Goal: Task Accomplishment & Management: Manage account settings

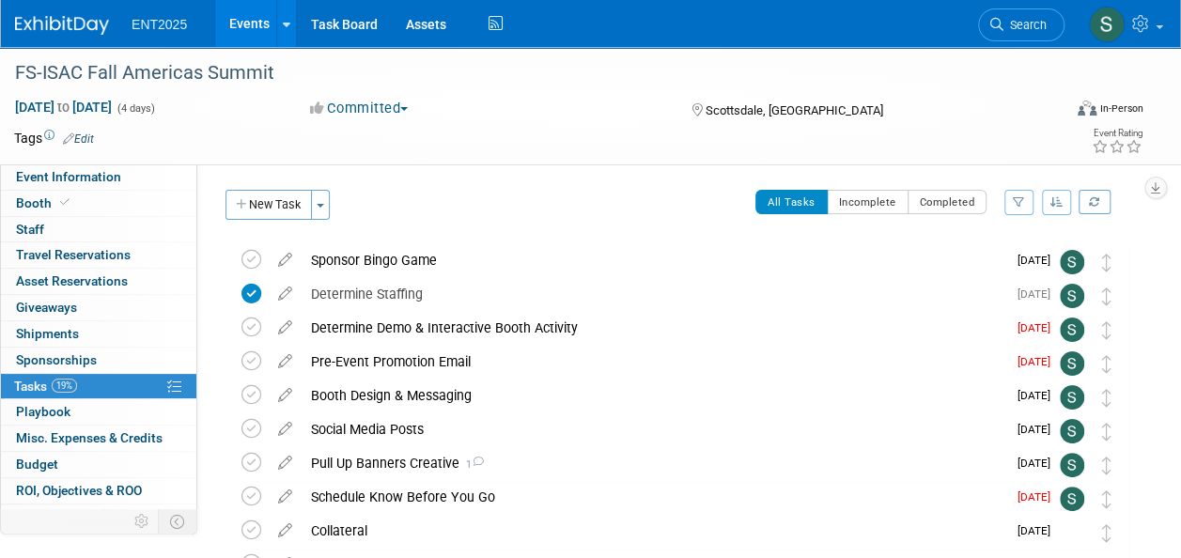
click at [253, 34] on link "Events" at bounding box center [249, 23] width 69 height 47
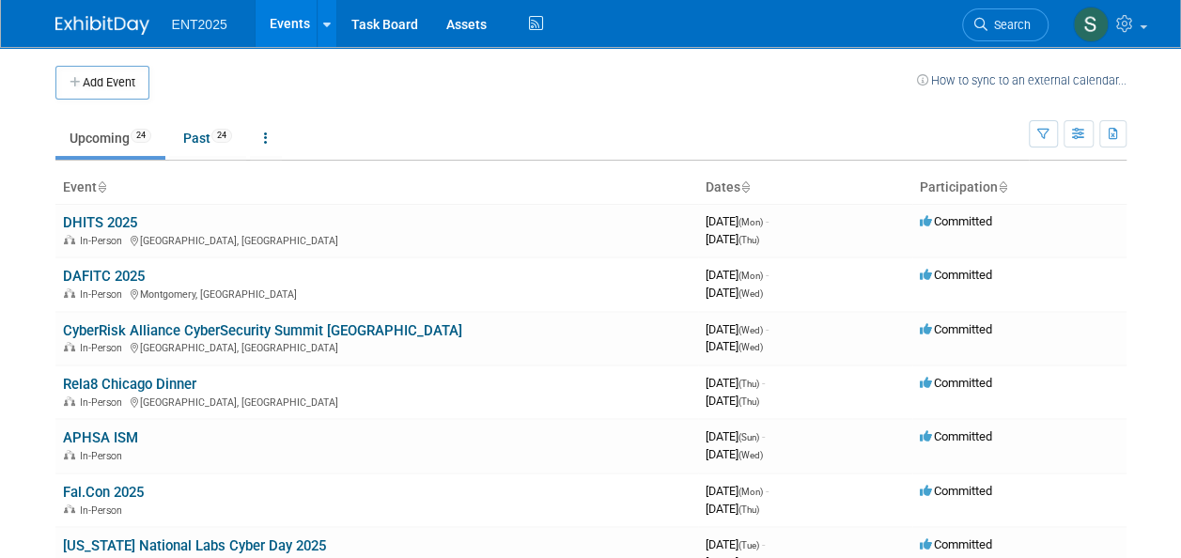
click at [166, 380] on link "Rela8 Chicago Dinner" at bounding box center [129, 384] width 133 height 17
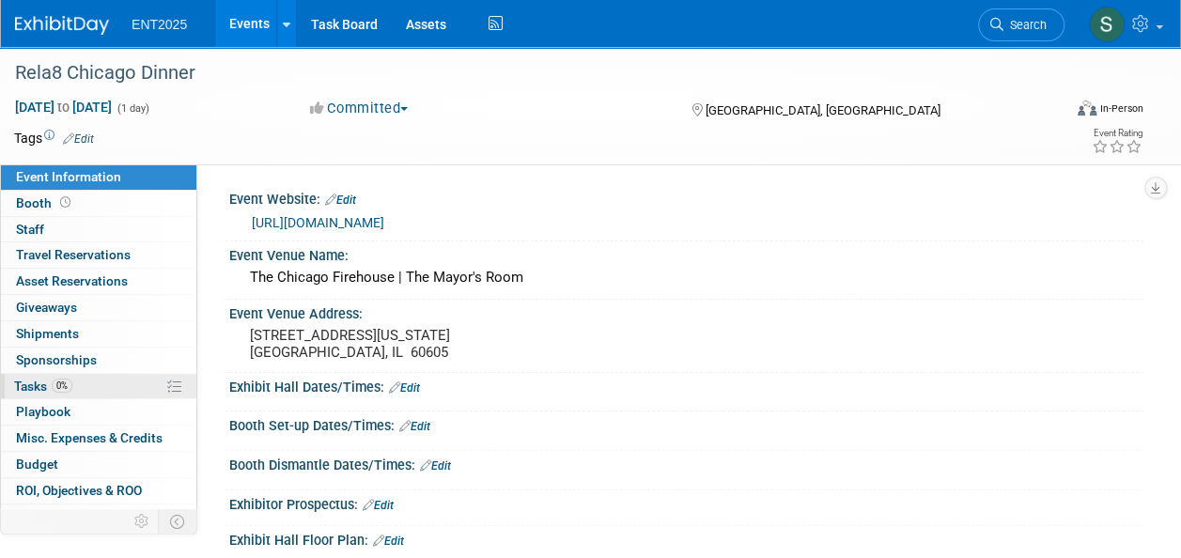
click at [37, 382] on span "Tasks 0%" at bounding box center [43, 385] width 58 height 15
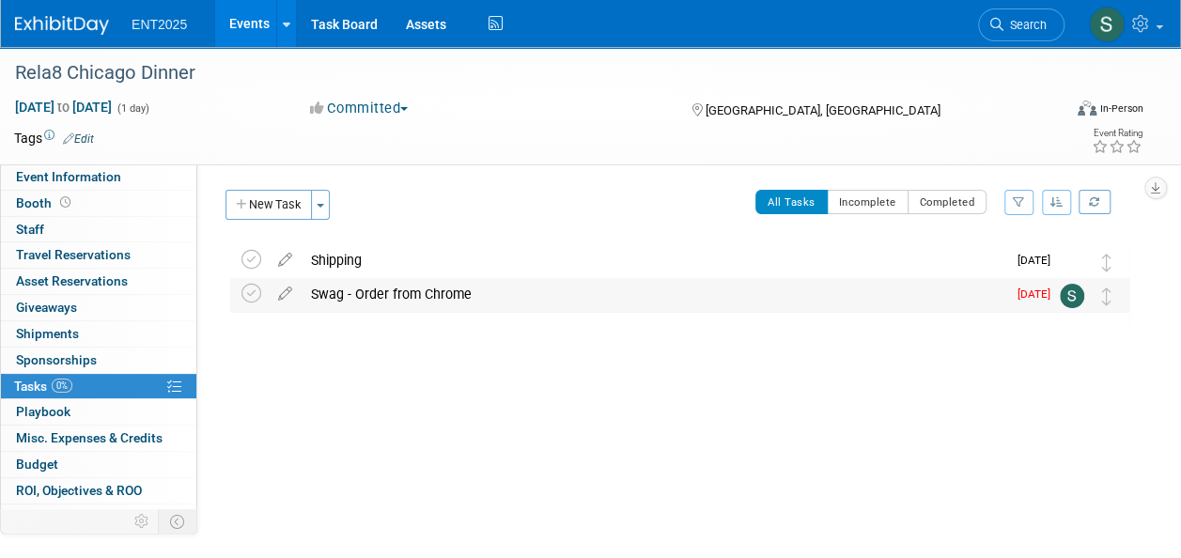
click at [352, 296] on div "Swag - Order from Chrome" at bounding box center [653, 294] width 704 height 32
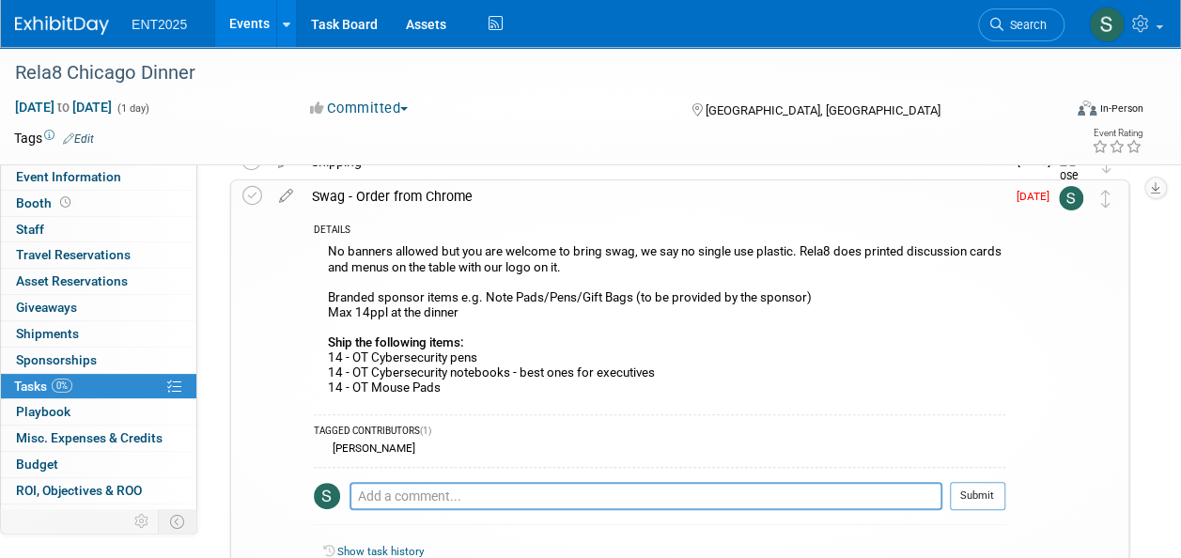
scroll to position [104, 0]
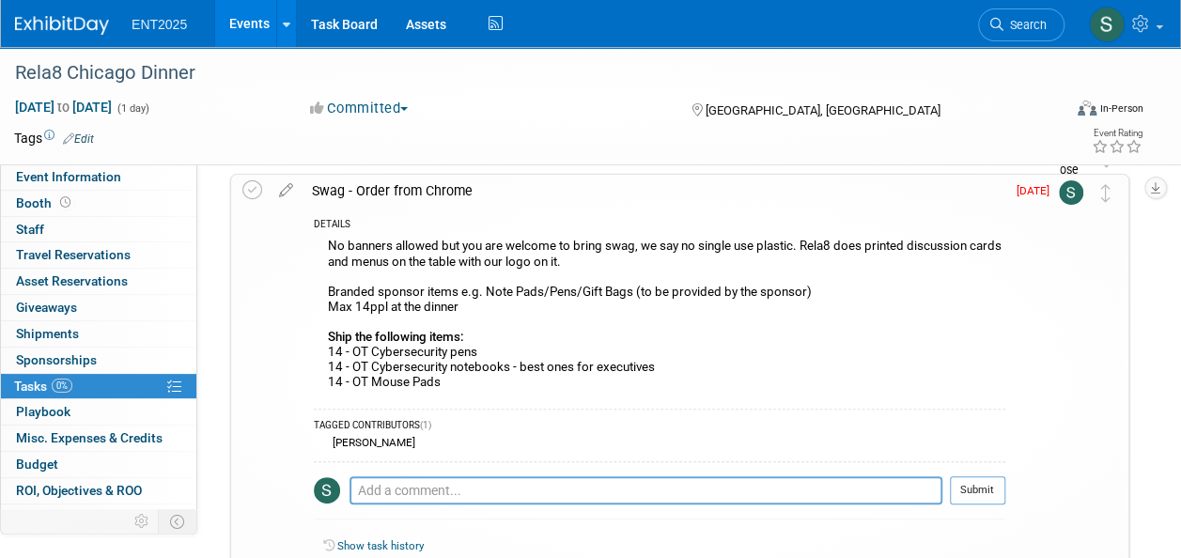
click at [282, 192] on icon at bounding box center [286, 186] width 33 height 23
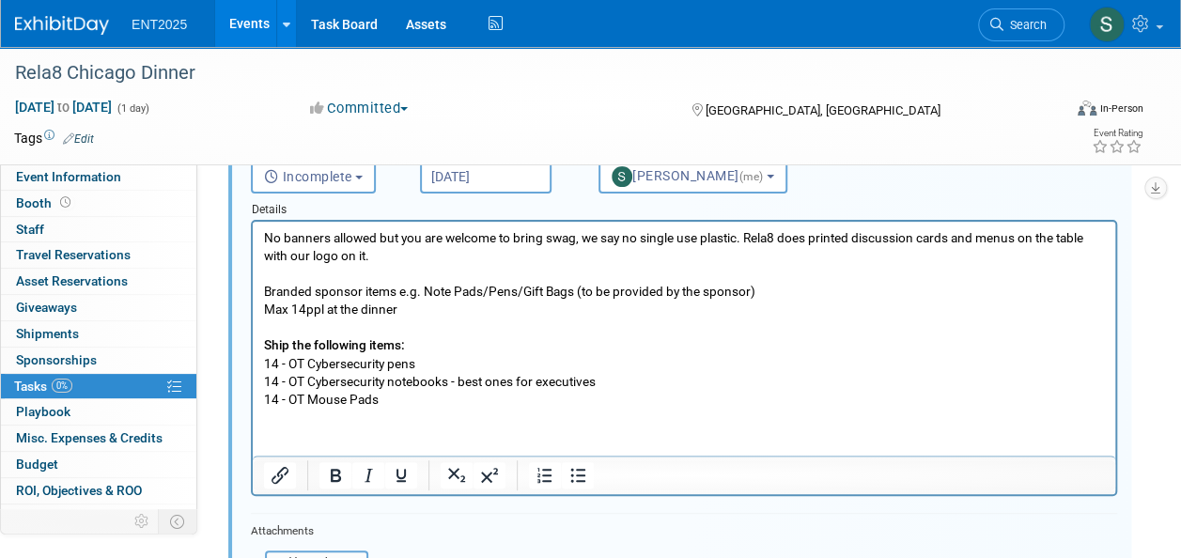
scroll to position [226, 0]
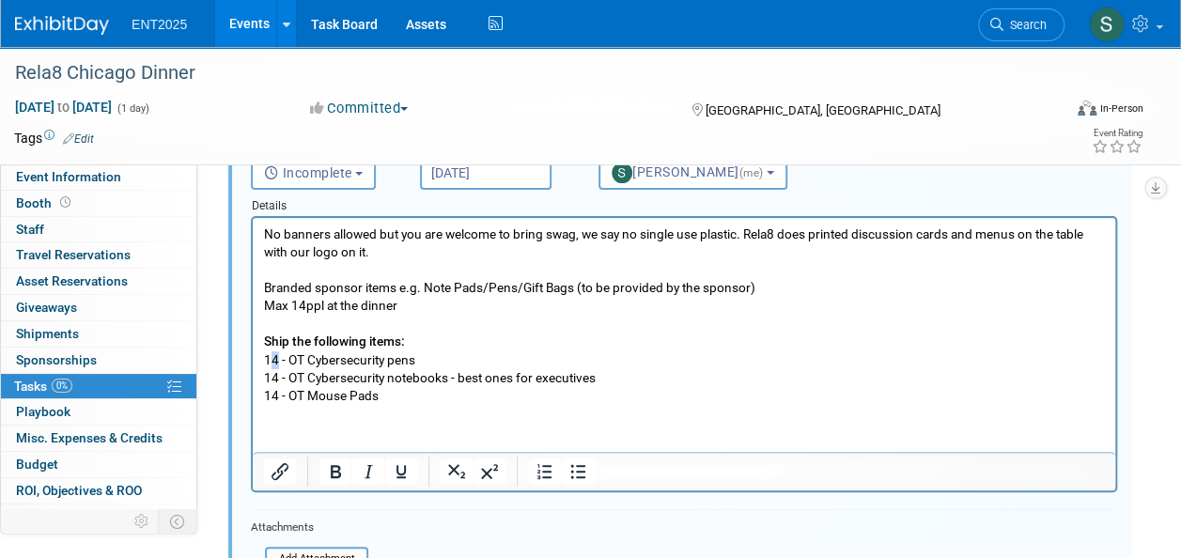
click at [268, 363] on p "No banners allowed but you are welcome to bring swag, we say no single use plas…" at bounding box center [684, 314] width 841 height 179
drag, startPoint x: 277, startPoint y: 378, endPoint x: 288, endPoint y: 388, distance: 14.7
click at [273, 379] on p "No banners allowed but you are welcome to bring swag, we say no single use plas…" at bounding box center [684, 314] width 841 height 179
click at [278, 395] on p "No banners allowed but you are welcome to bring swag, we say no single use plas…" at bounding box center [684, 314] width 841 height 179
click at [570, 355] on p "No banners allowed but you are welcome to bring swag, we say no single use plas…" at bounding box center [684, 314] width 841 height 179
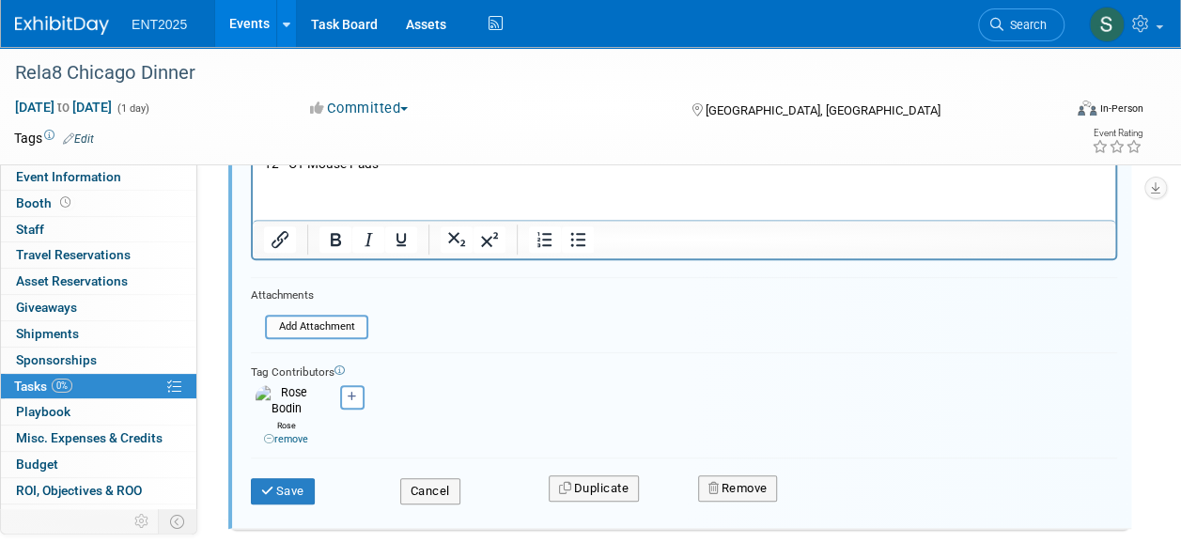
scroll to position [466, 0]
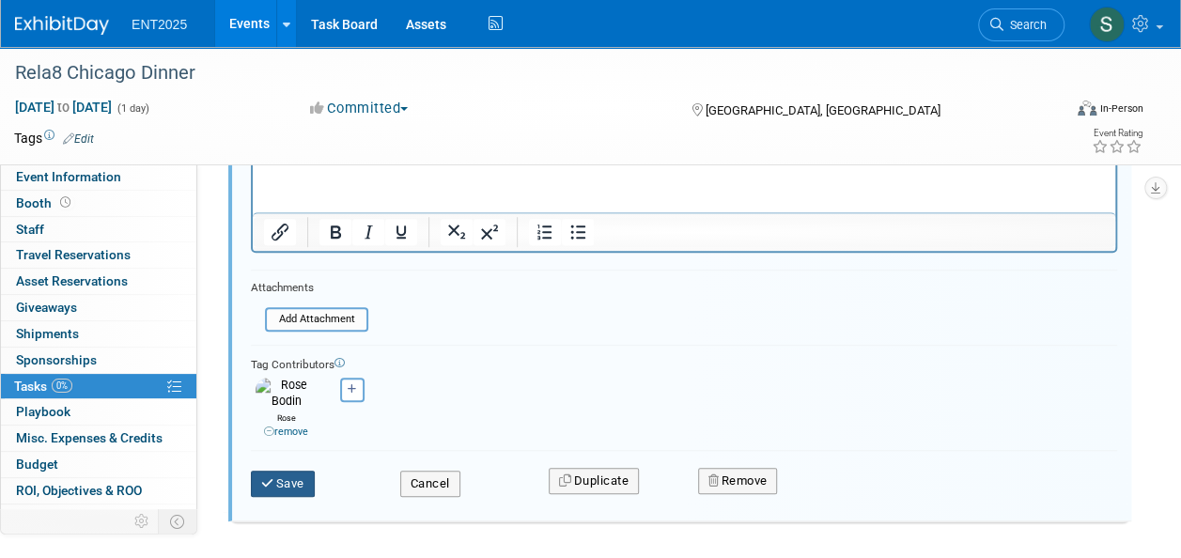
click at [284, 471] on button "Save" at bounding box center [283, 484] width 64 height 26
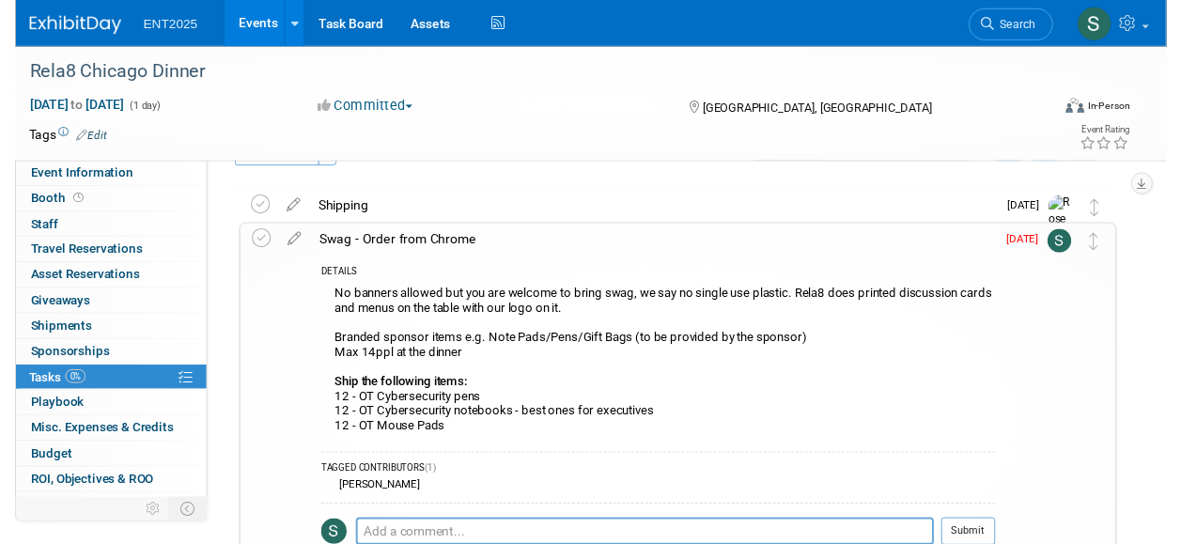
scroll to position [45, 0]
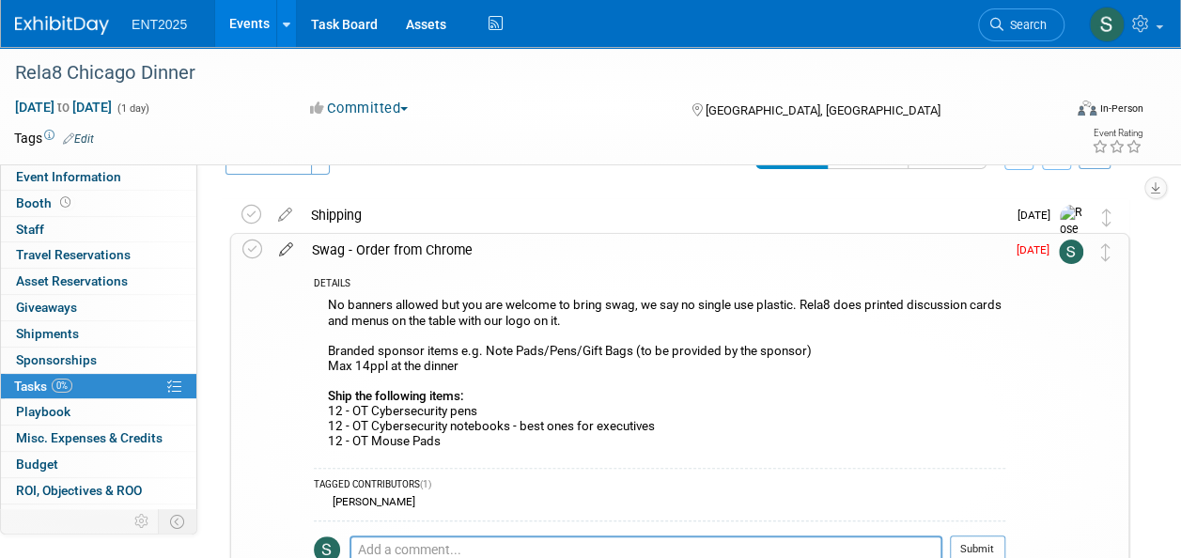
click at [287, 246] on icon at bounding box center [286, 245] width 33 height 23
select select "7"
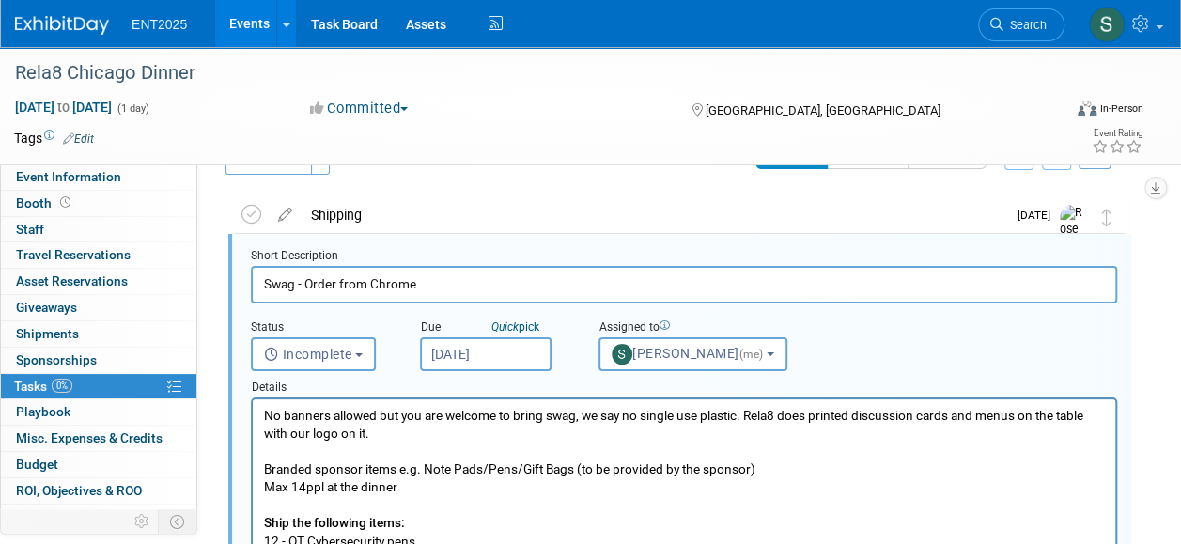
scroll to position [3, 0]
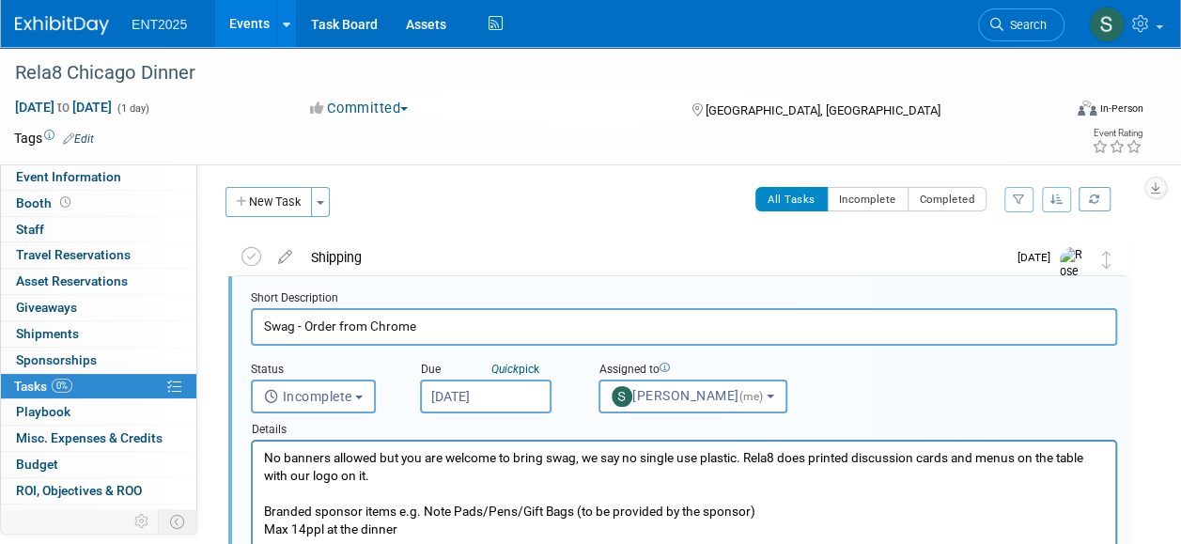
click at [511, 385] on input "Aug 25, 2025" at bounding box center [485, 396] width 131 height 34
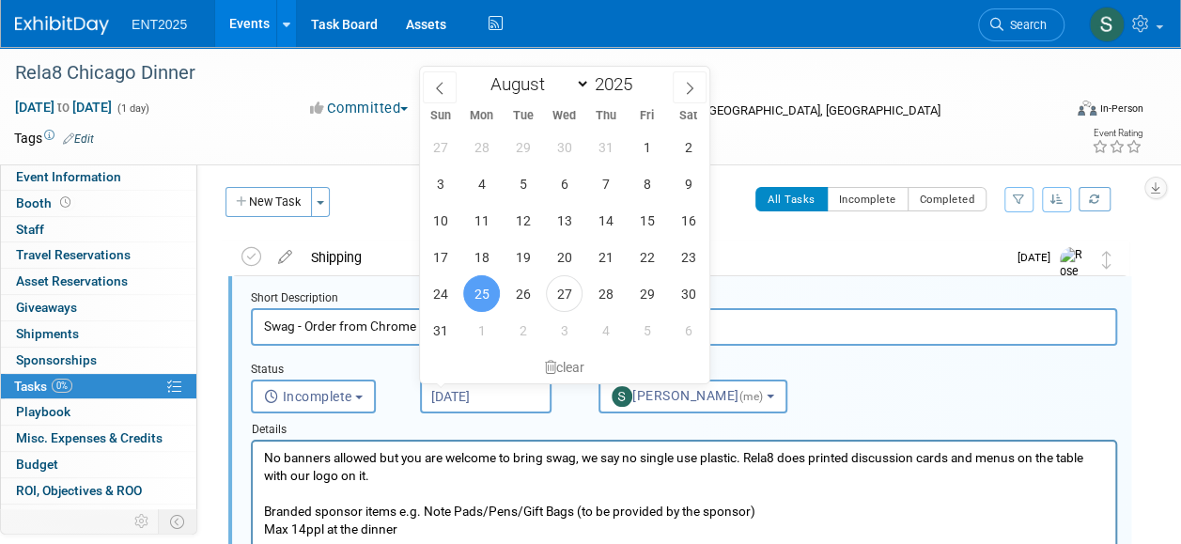
click at [513, 385] on input "Aug 25, 2025" at bounding box center [485, 396] width 131 height 34
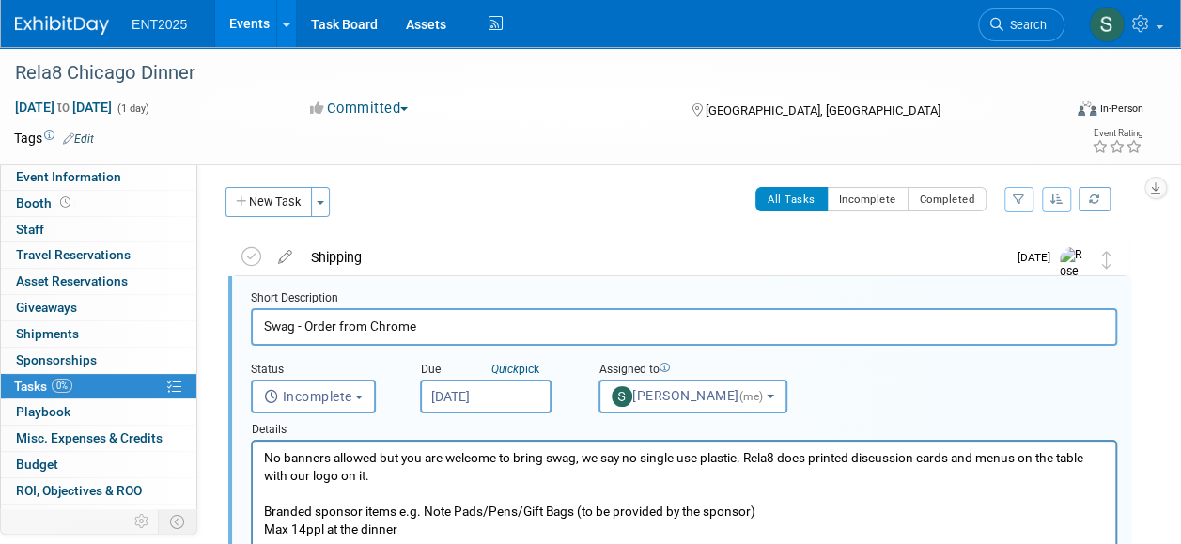
click at [538, 415] on div "Details" at bounding box center [684, 426] width 866 height 26
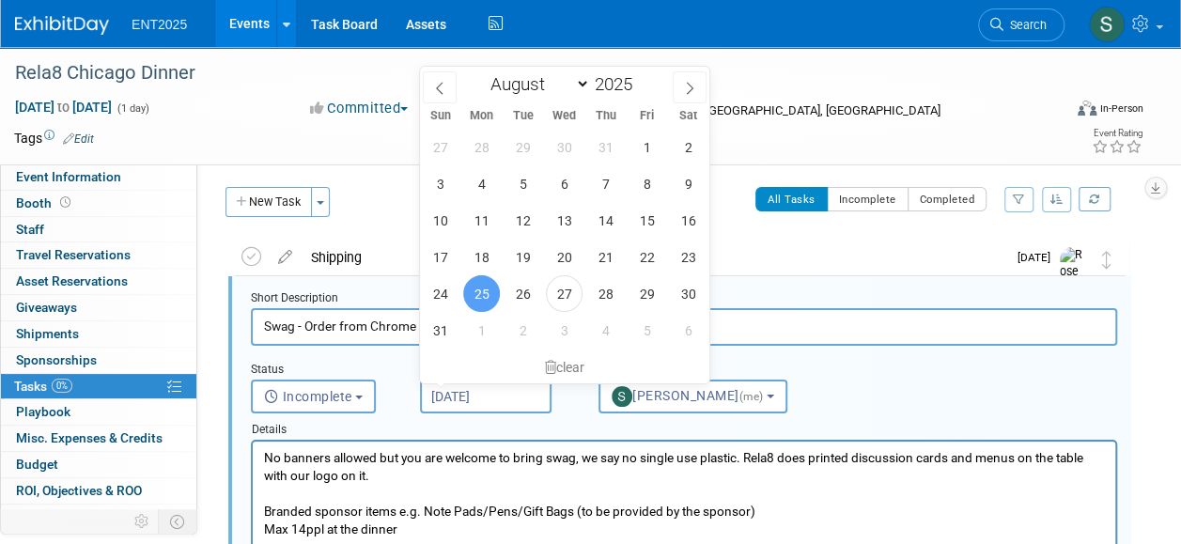
click at [481, 390] on input "Aug 25, 2025" at bounding box center [485, 396] width 131 height 34
drag, startPoint x: 596, startPoint y: 292, endPoint x: 563, endPoint y: 297, distance: 34.1
click at [563, 297] on div "27 28 29 30 31 1 2 3 4 5 6 7 8 9 10 11 12 13 14 15 16 17 18 19 20 21 22 23 24 2…" at bounding box center [564, 239] width 289 height 220
click at [563, 294] on span "27" at bounding box center [564, 293] width 37 height 37
type input "Aug 27, 2025"
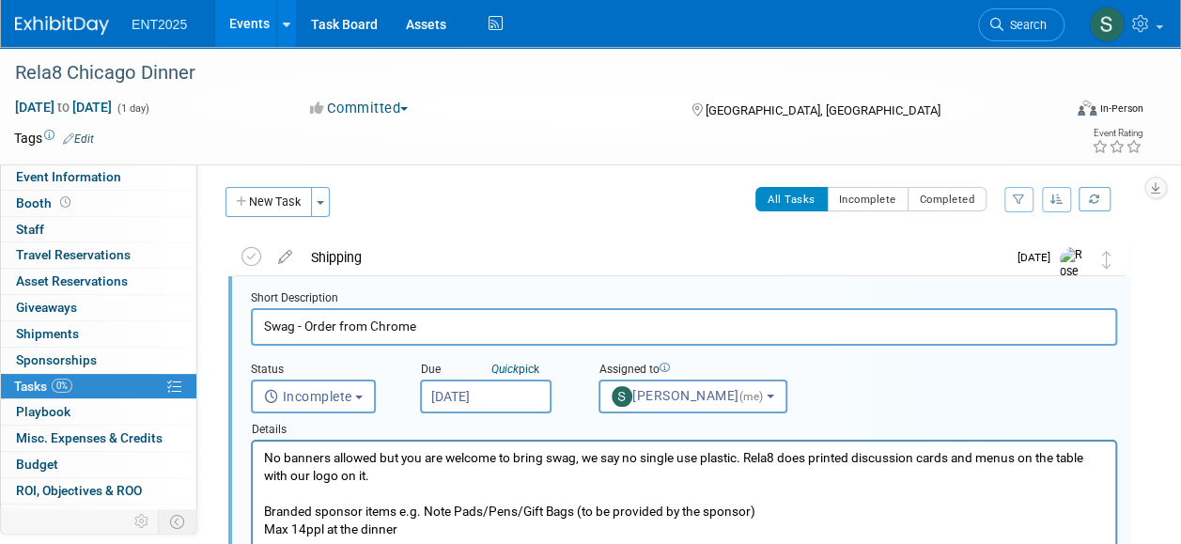
drag, startPoint x: 1178, startPoint y: 233, endPoint x: 1166, endPoint y: 301, distance: 69.5
click at [1165, 310] on div "Event Information Event Info Booth Booth 0 Staff 0 Staff 0 Travel Reservations …" at bounding box center [590, 533] width 1181 height 978
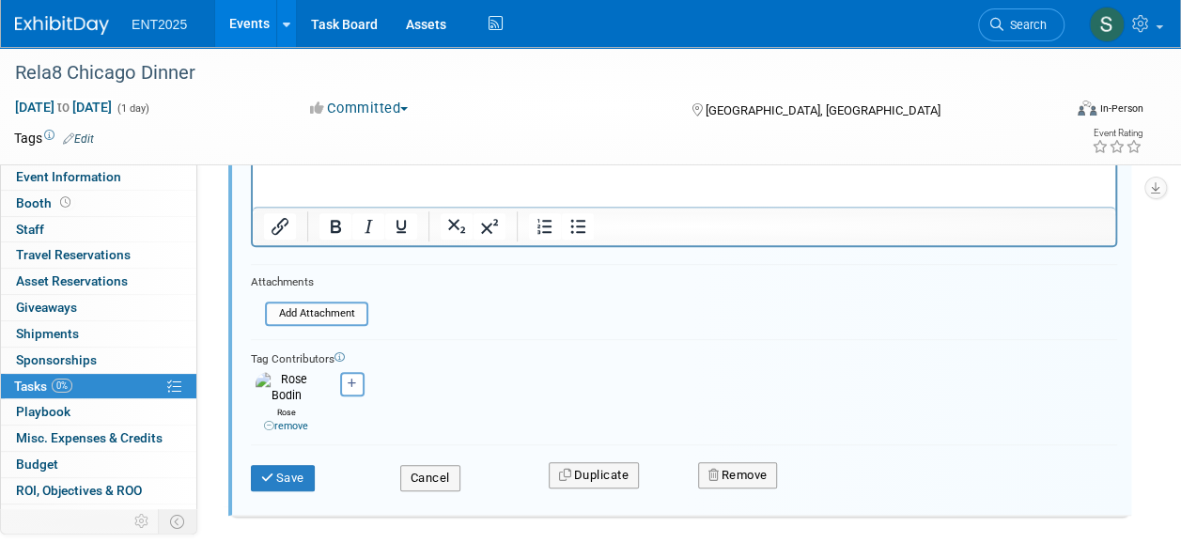
scroll to position [483, 0]
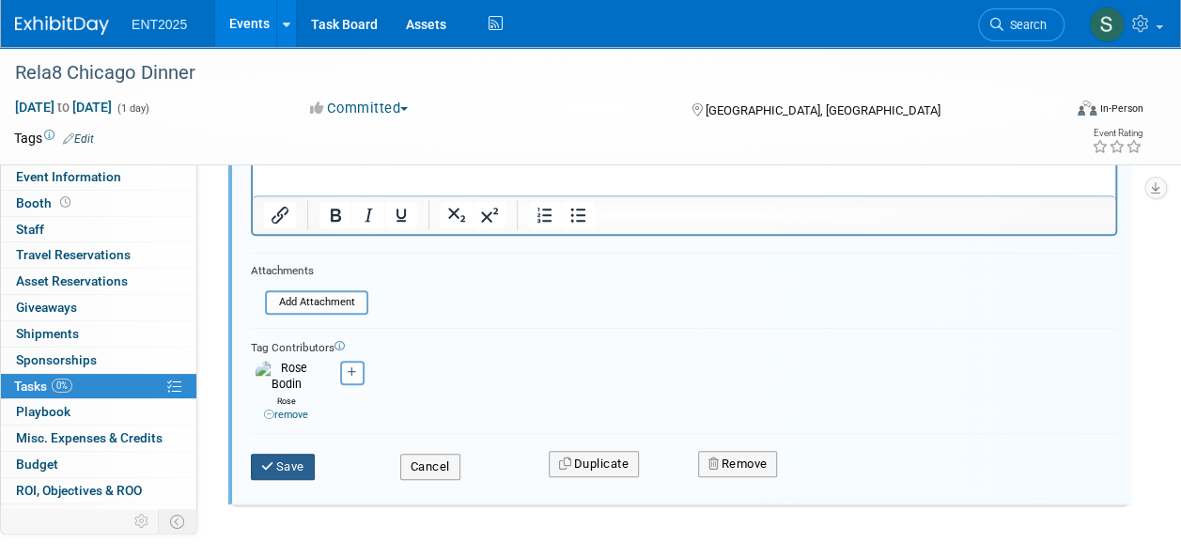
click at [280, 454] on button "Save" at bounding box center [283, 467] width 64 height 26
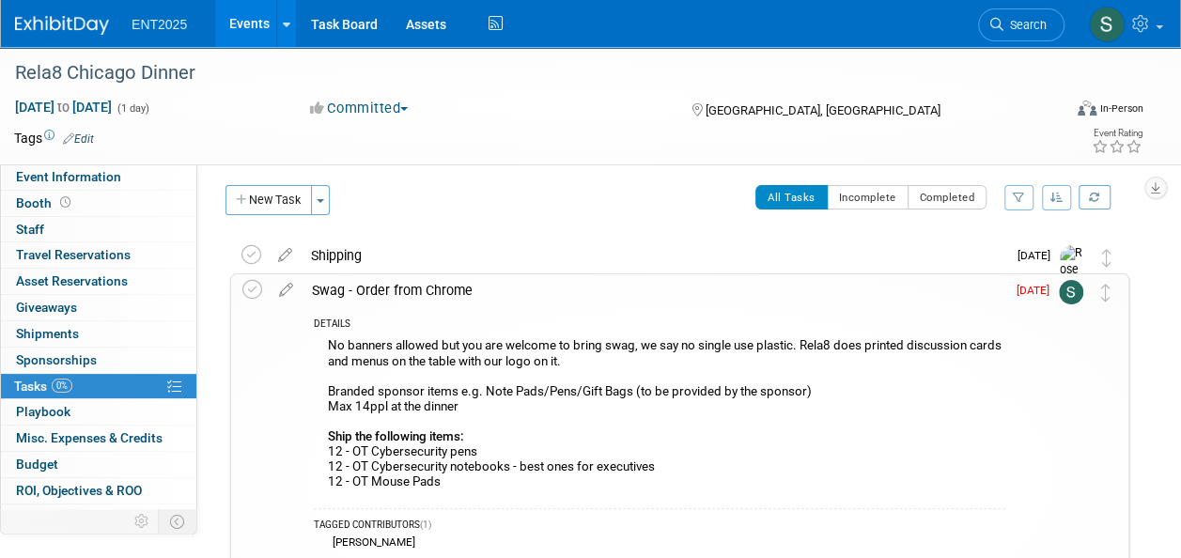
scroll to position [0, 0]
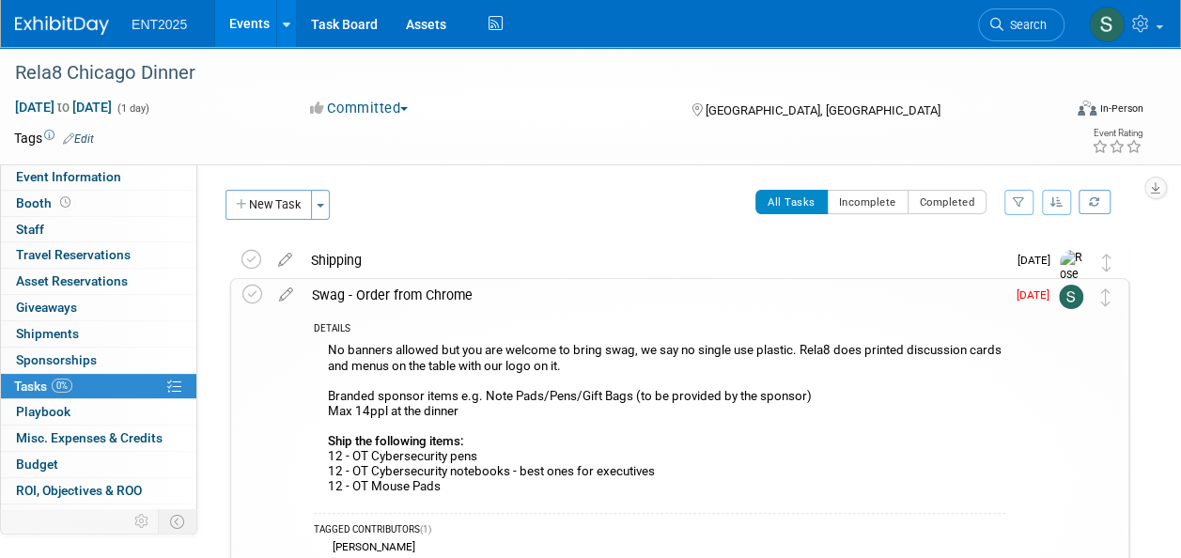
click at [430, 301] on div "Swag - Order from Chrome" at bounding box center [653, 295] width 703 height 32
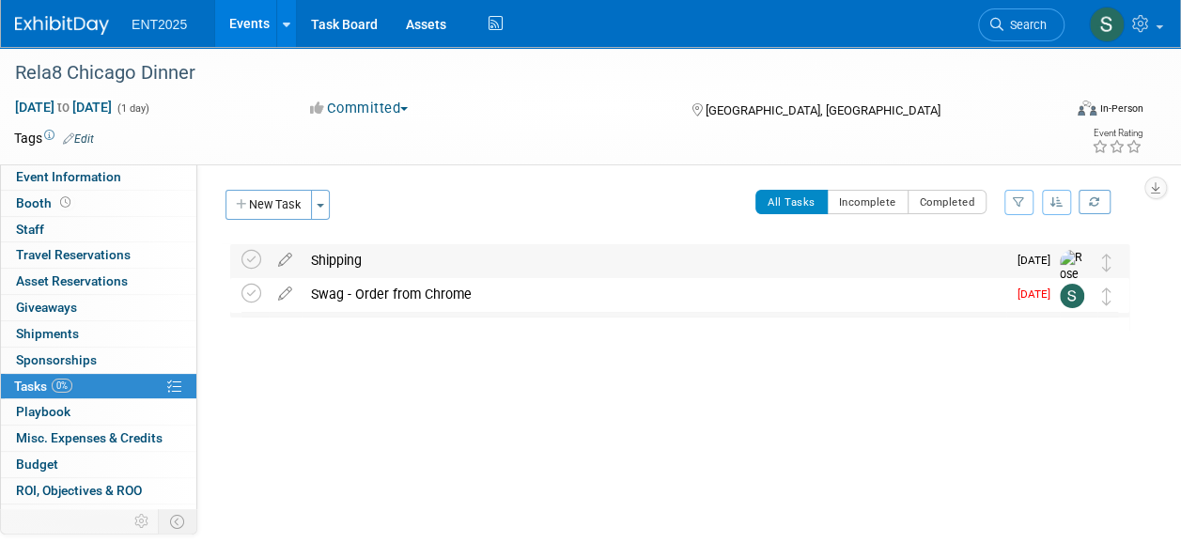
click at [340, 267] on div "Shipping" at bounding box center [653, 260] width 704 height 32
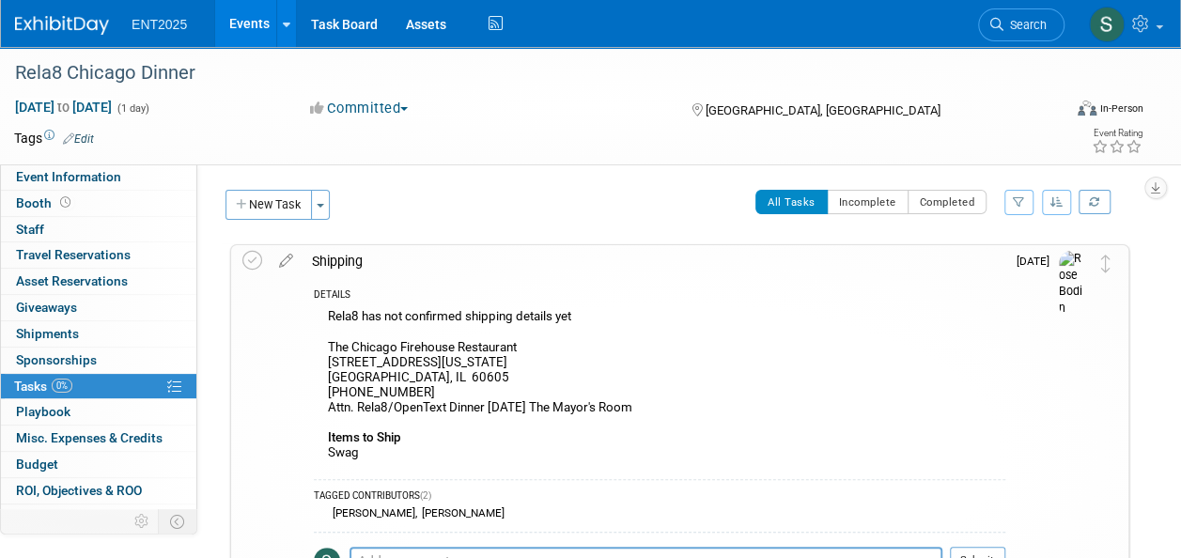
click at [319, 252] on div "Shipping" at bounding box center [653, 261] width 703 height 32
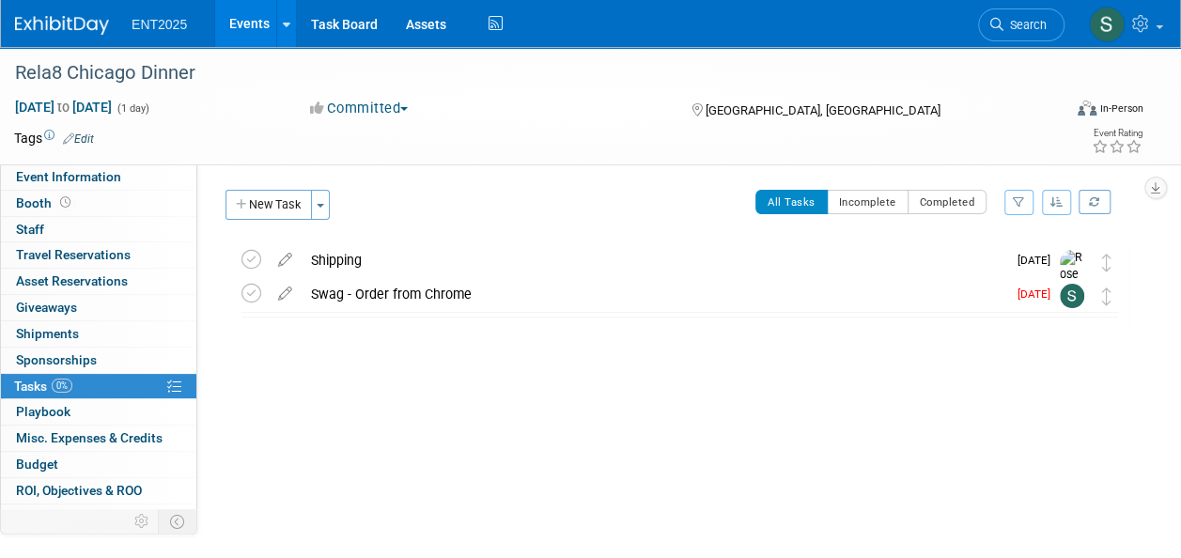
click at [255, 24] on link "Events" at bounding box center [249, 23] width 69 height 47
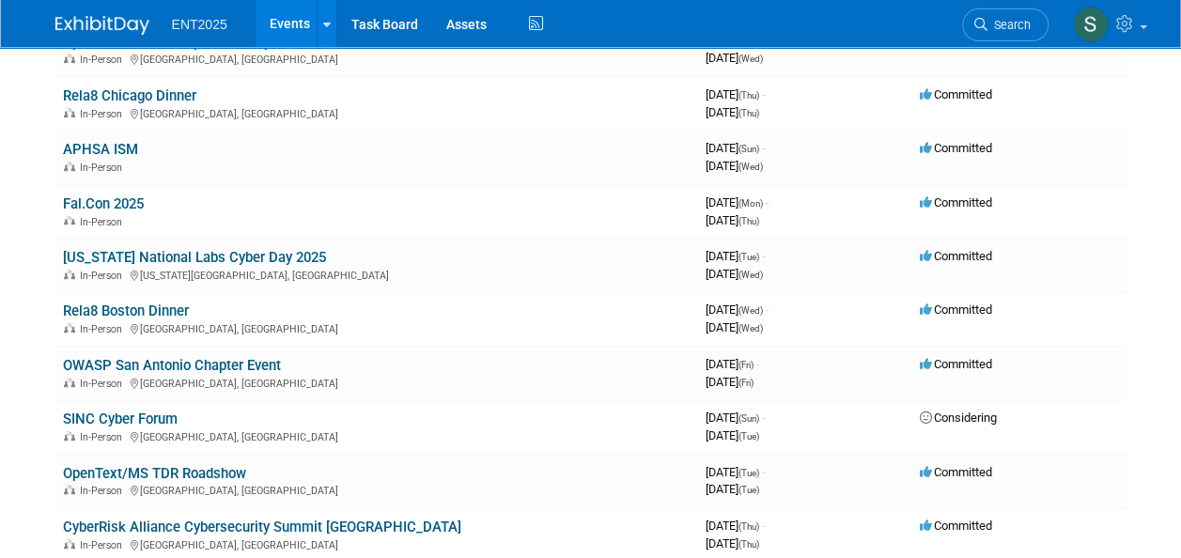
scroll to position [276, 0]
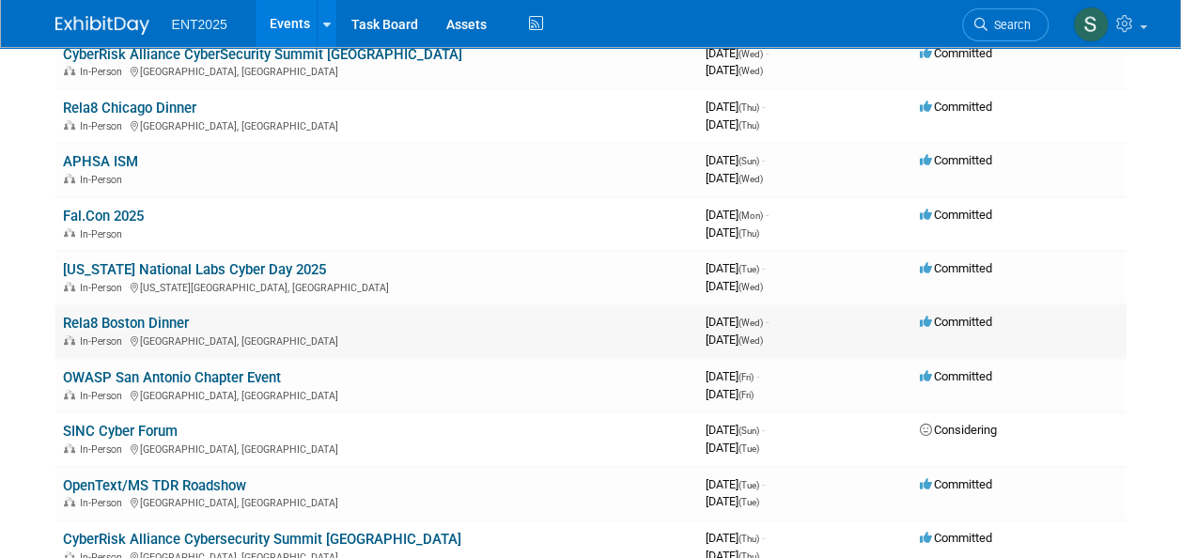
click at [124, 325] on link "Rela8 Boston Dinner" at bounding box center [126, 323] width 126 height 17
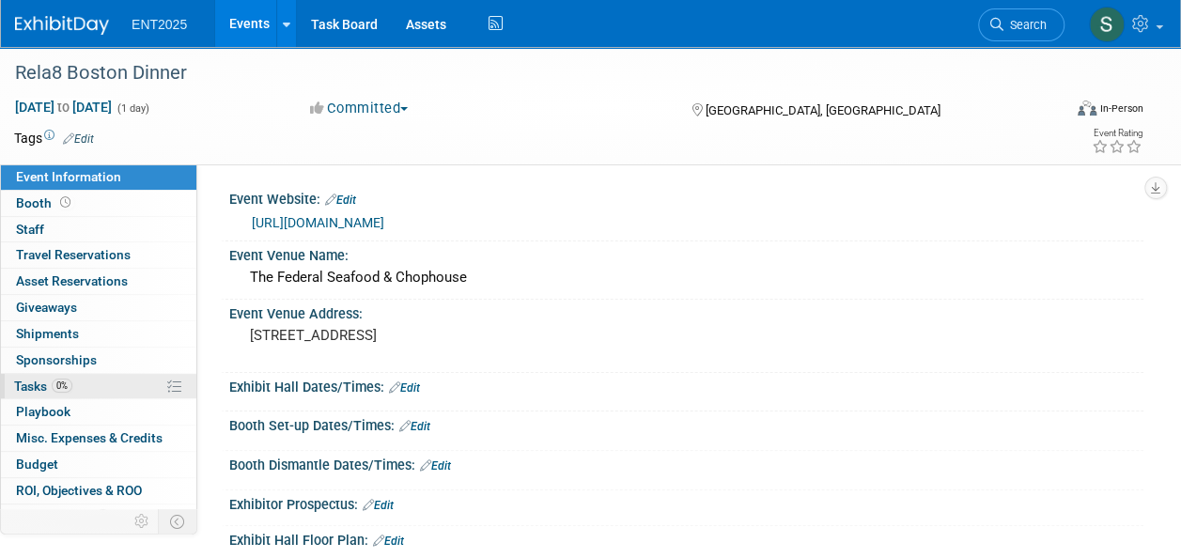
click at [38, 384] on span "Tasks 0%" at bounding box center [43, 385] width 58 height 15
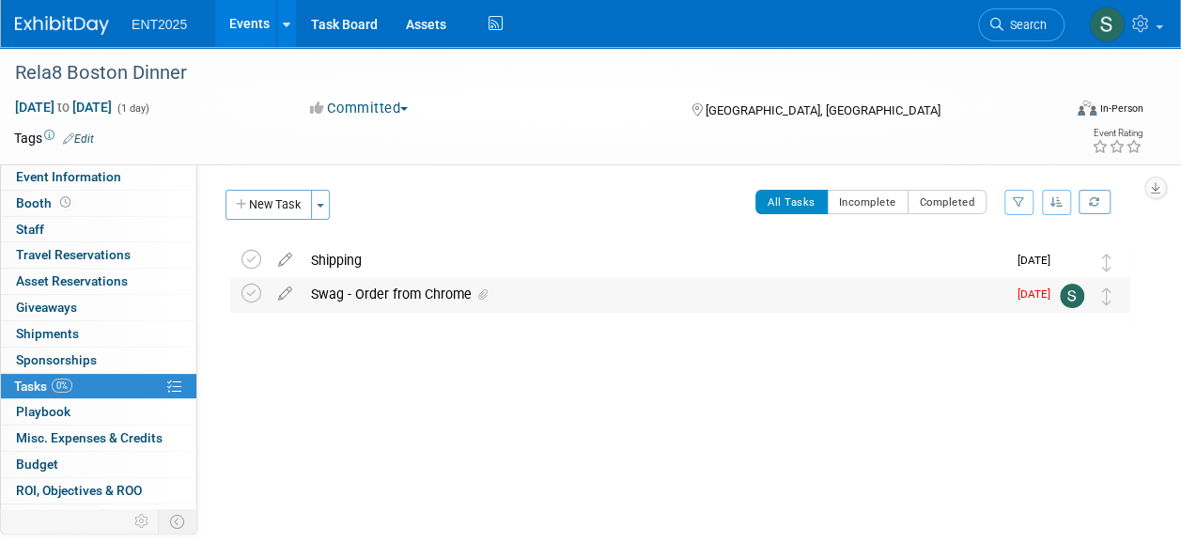
click at [375, 286] on div "Swag - Order from Chrome" at bounding box center [653, 294] width 704 height 32
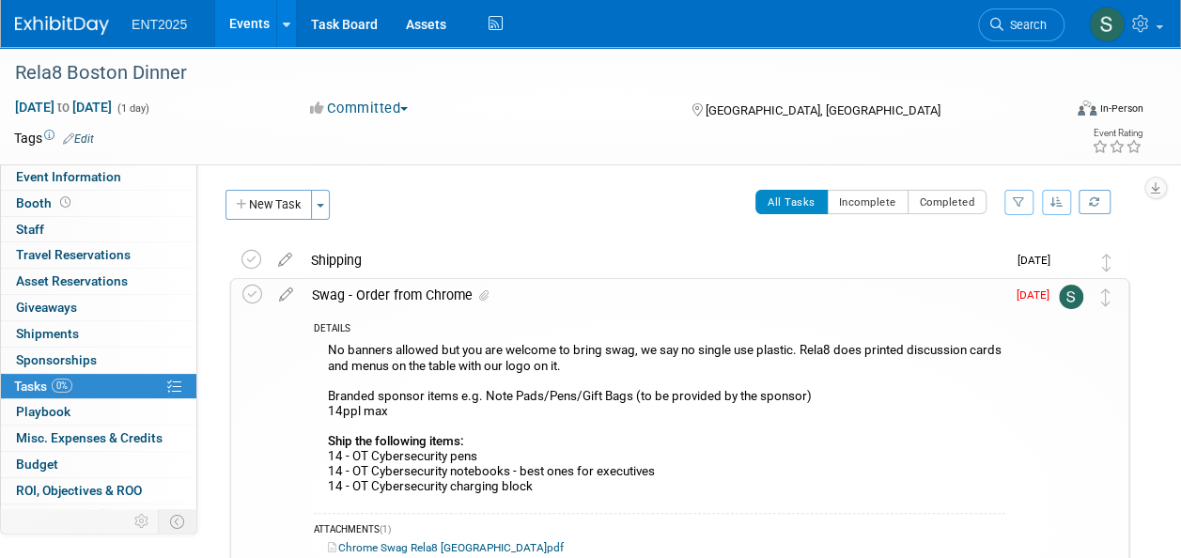
click at [285, 294] on icon at bounding box center [286, 290] width 33 height 23
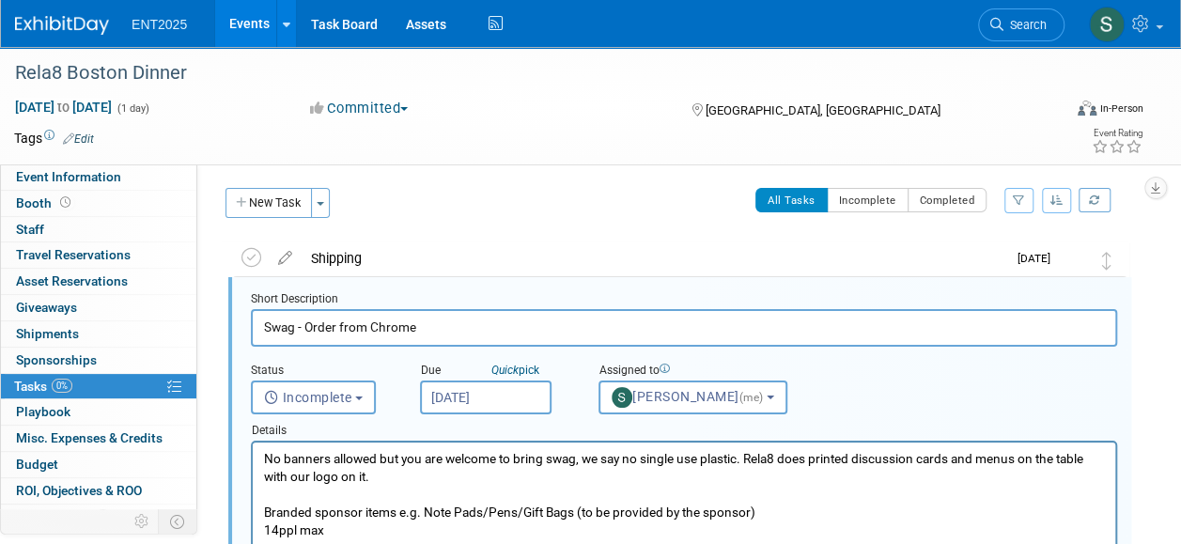
scroll to position [3, 0]
click at [512, 390] on input "Aug 25, 2025" at bounding box center [485, 396] width 131 height 34
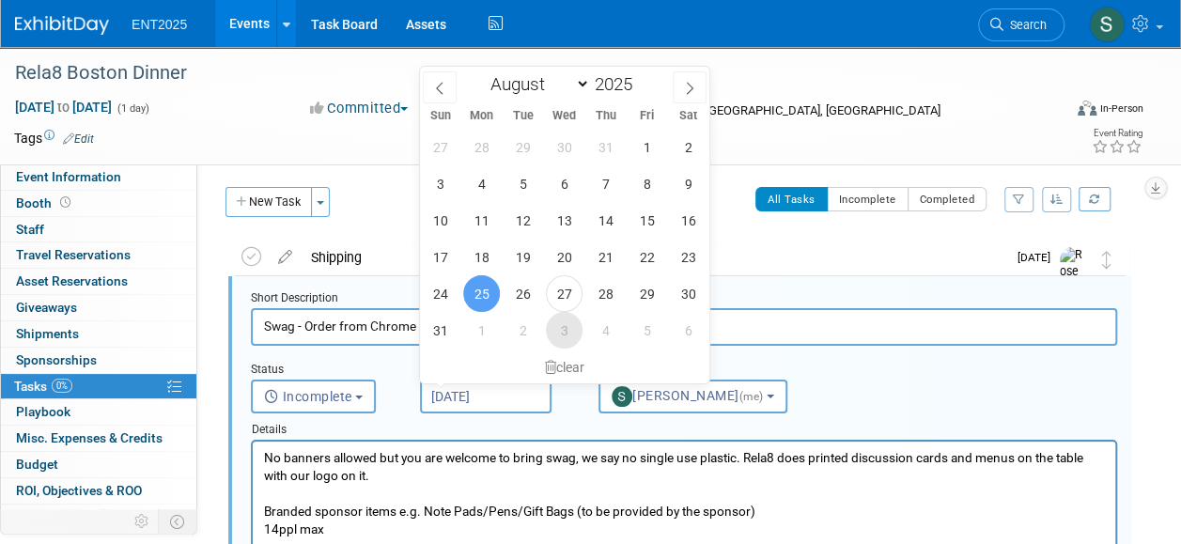
click at [564, 324] on span "3" at bounding box center [564, 330] width 37 height 37
type input "Sep 3, 2025"
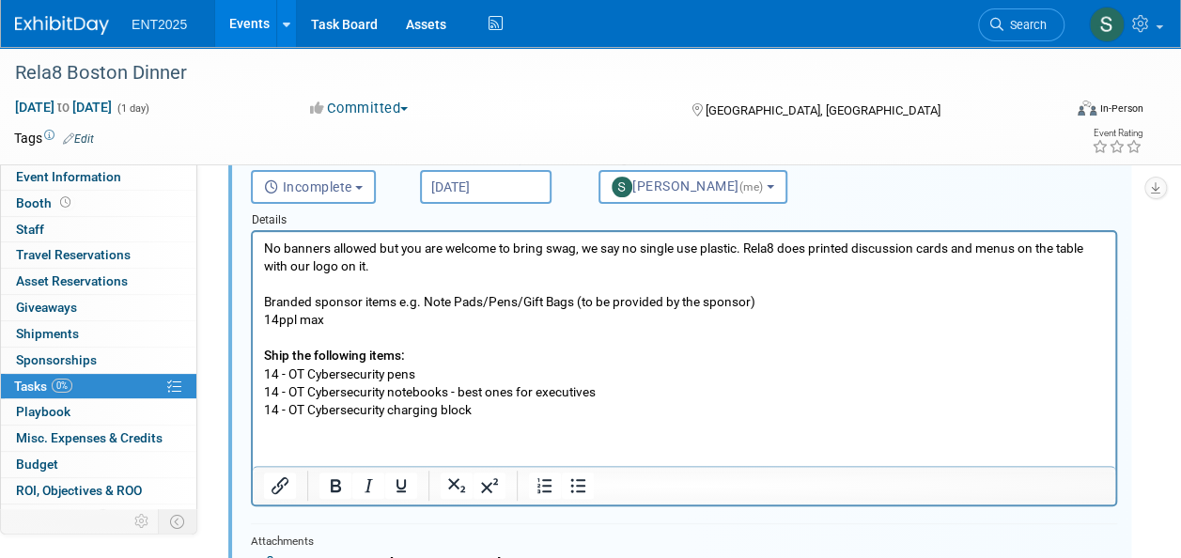
scroll to position [219, 0]
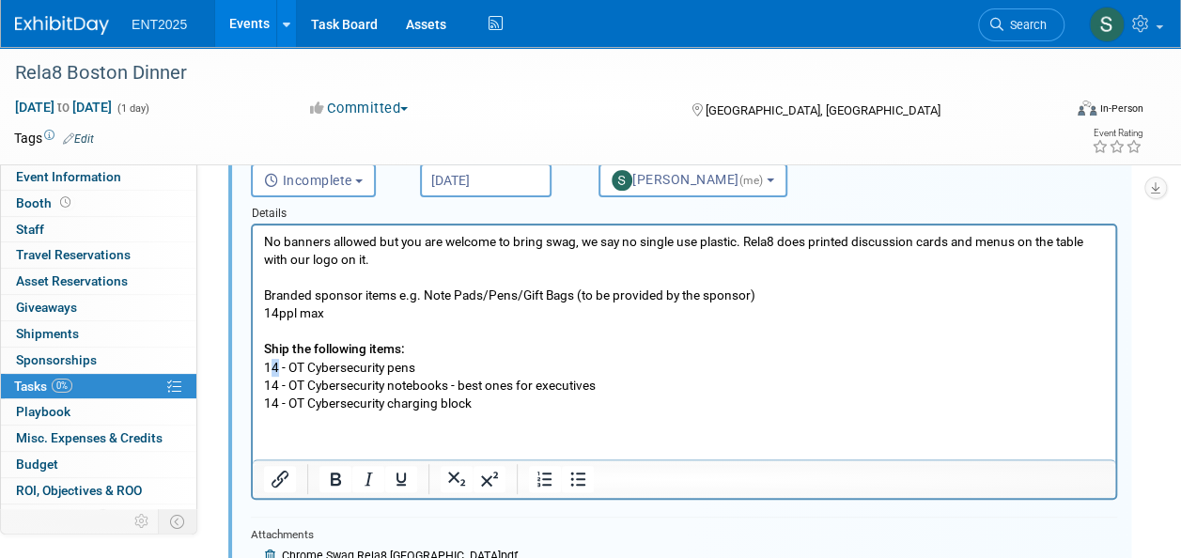
click at [275, 368] on p "No banners allowed but you are welcome to bring swag, we say no single use plas…" at bounding box center [684, 322] width 841 height 179
click at [275, 384] on p "No banners allowed but you are welcome to bring swag, we say no single use plas…" at bounding box center [684, 322] width 841 height 179
click at [273, 402] on p "No banners allowed but you are welcome to bring swag, we say no single use plas…" at bounding box center [684, 322] width 841 height 179
drag, startPoint x: 493, startPoint y: 396, endPoint x: 390, endPoint y: 409, distance: 104.1
click at [390, 409] on p "No banners allowed but you are welcome to bring swag, we say no single use plas…" at bounding box center [684, 322] width 841 height 179
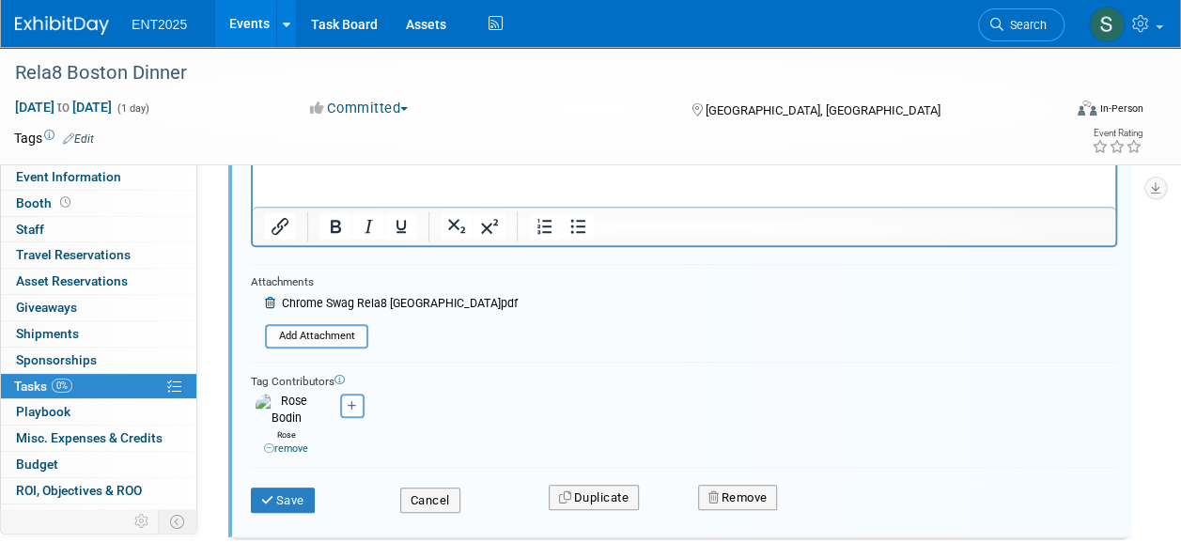
scroll to position [473, 0]
click at [287, 491] on button "Save" at bounding box center [283, 499] width 64 height 26
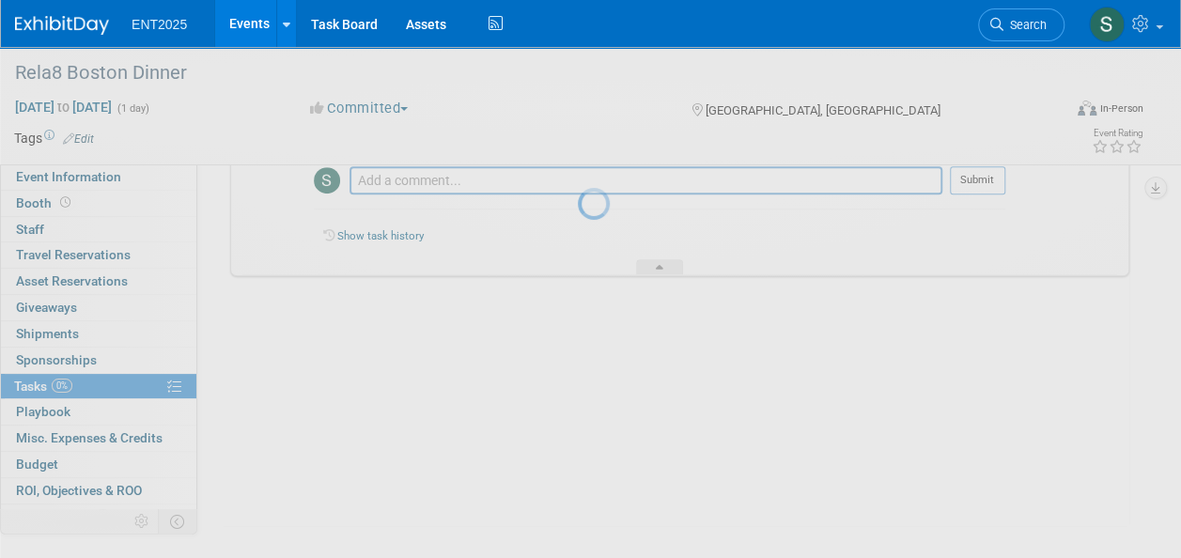
scroll to position [304, 0]
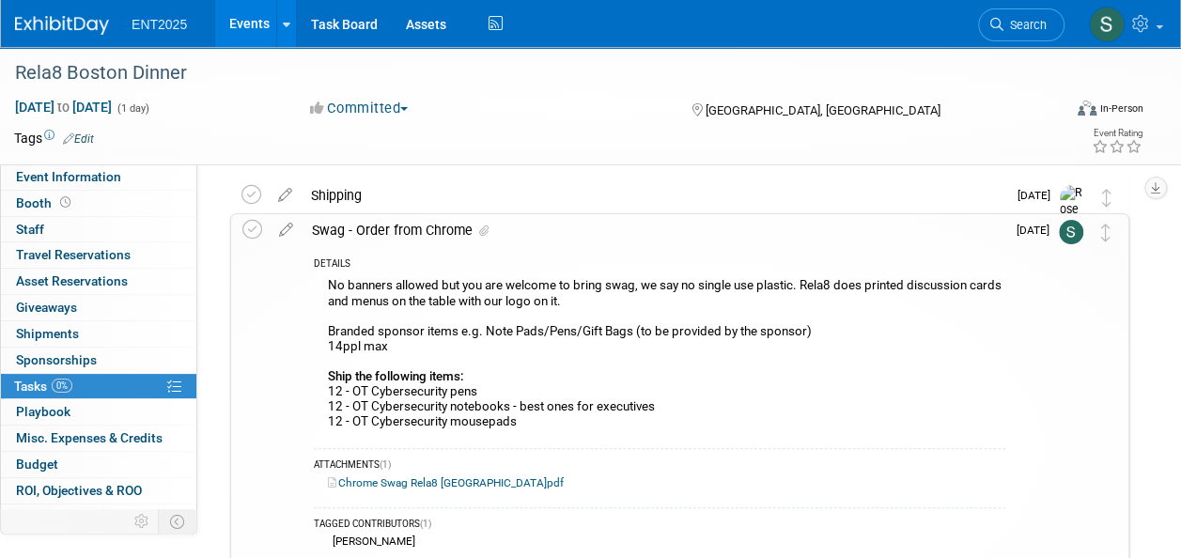
click at [392, 231] on div "Swag - Order from Chrome" at bounding box center [653, 230] width 703 height 32
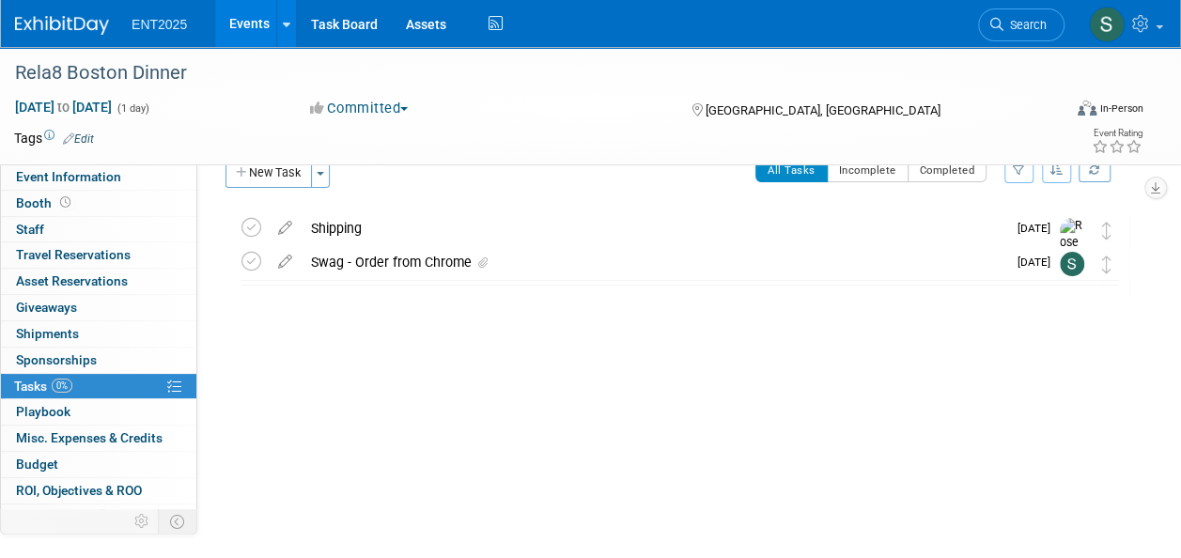
click at [246, 20] on link "Events" at bounding box center [249, 23] width 69 height 47
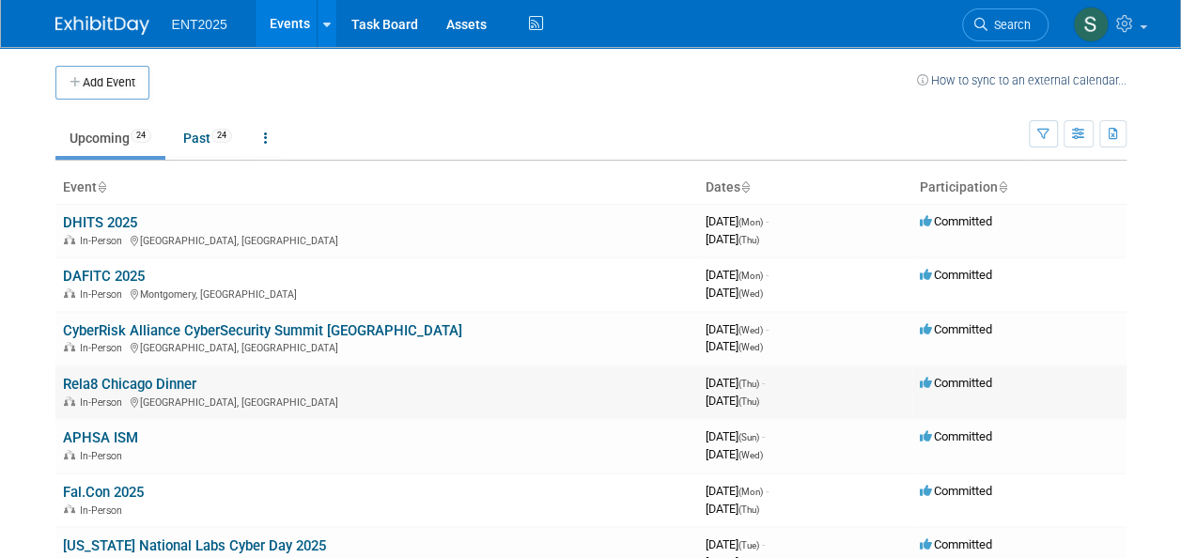
click at [165, 387] on link "Rela8 Chicago Dinner" at bounding box center [129, 384] width 133 height 17
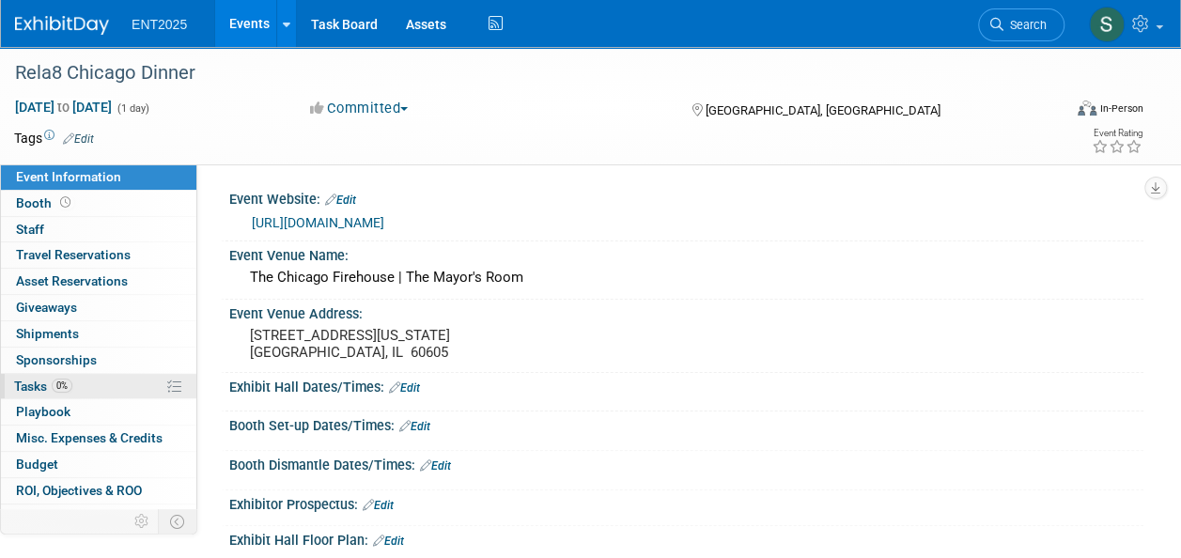
click at [38, 384] on span "Tasks 0%" at bounding box center [43, 385] width 58 height 15
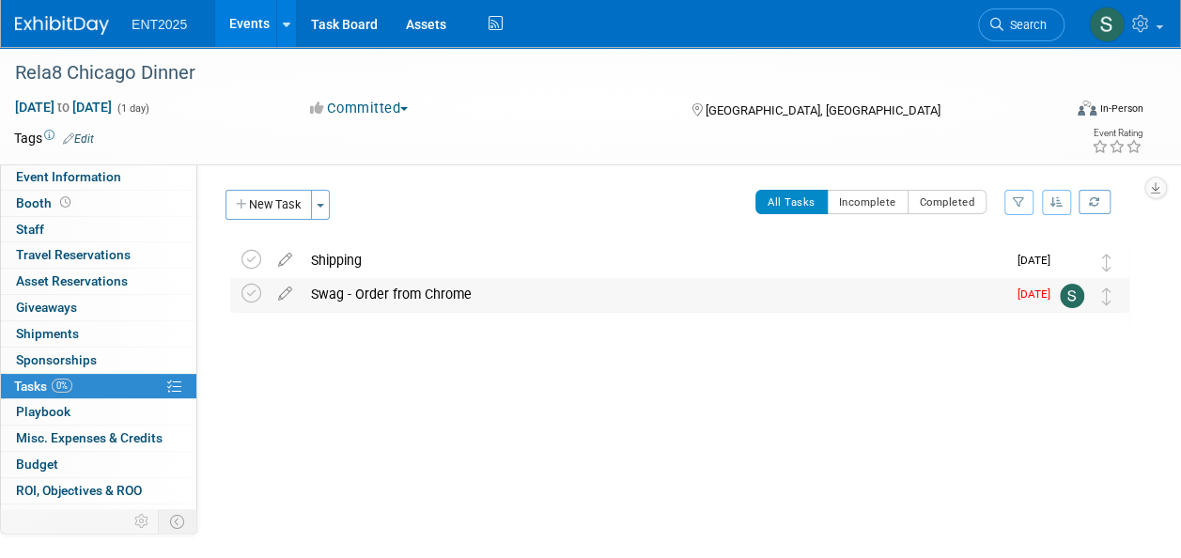
click at [402, 289] on div "Swag - Order from Chrome" at bounding box center [653, 294] width 704 height 32
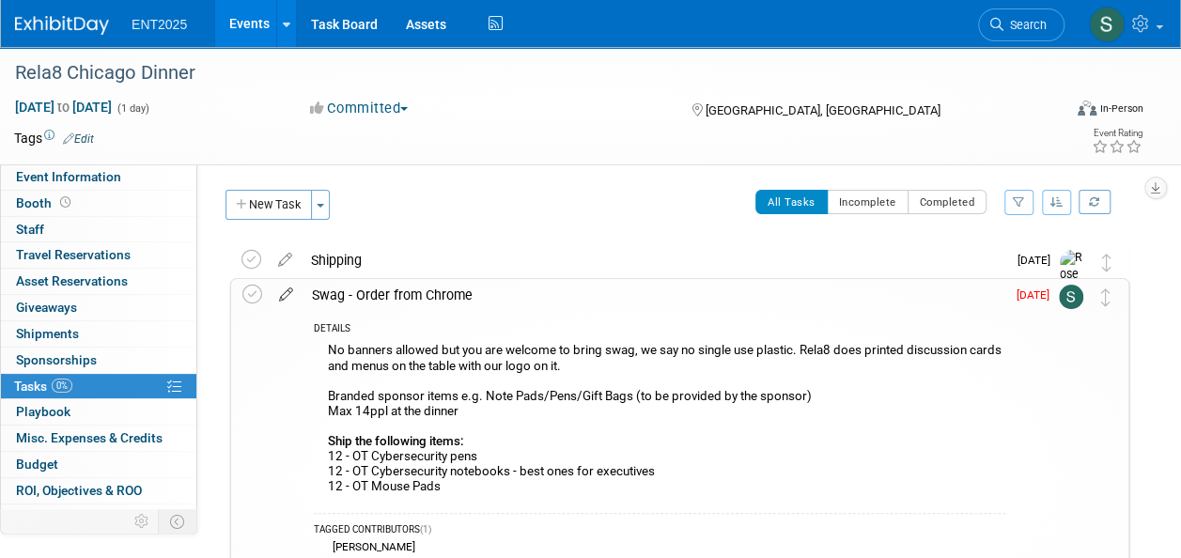
click at [280, 296] on icon at bounding box center [286, 290] width 33 height 23
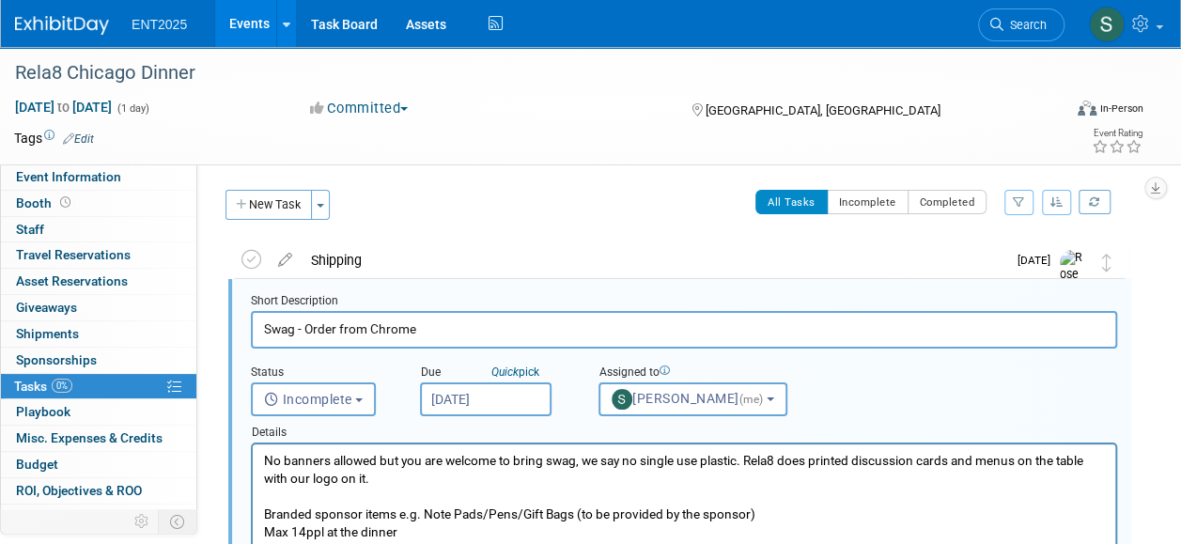
click at [265, 462] on p "No banners allowed but you are welcome to bring swag, we say no single use plas…" at bounding box center [684, 541] width 841 height 179
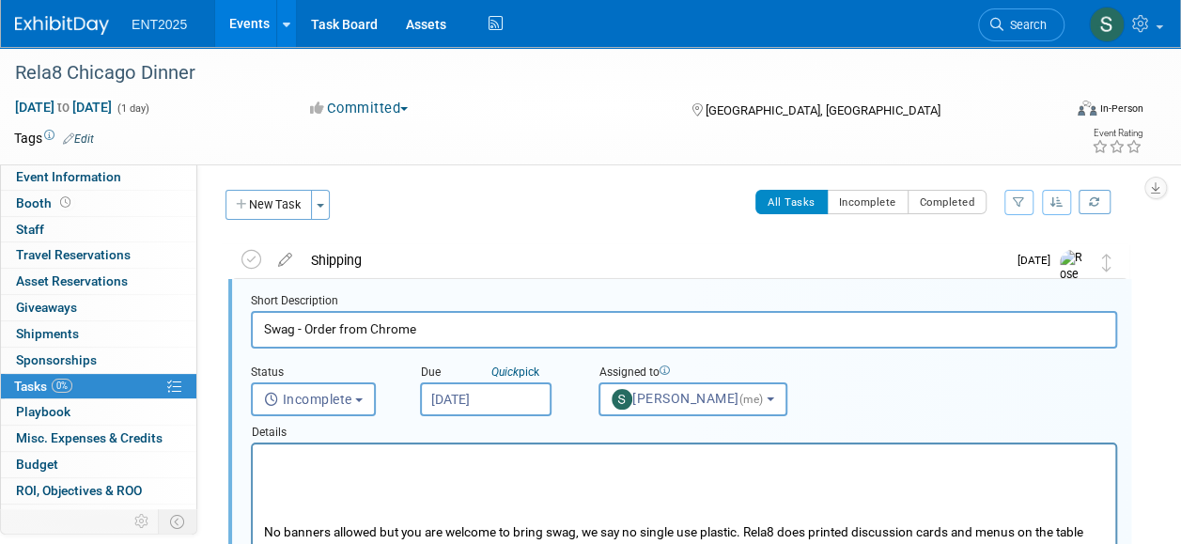
click at [265, 462] on p "Rich Text Area. Press ALT-0 for help." at bounding box center [684, 461] width 841 height 18
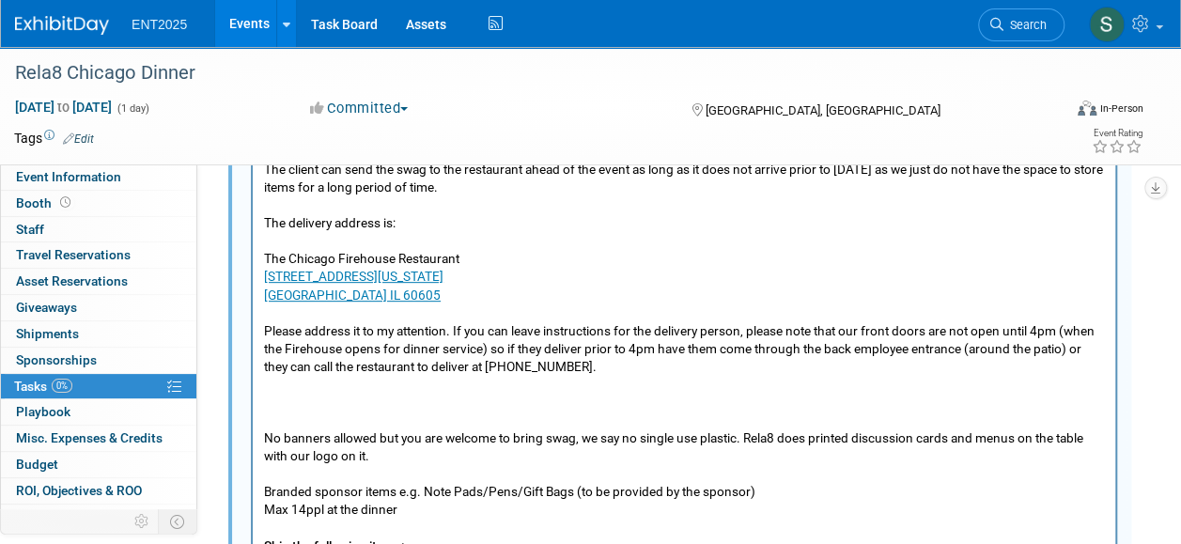
scroll to position [295, 0]
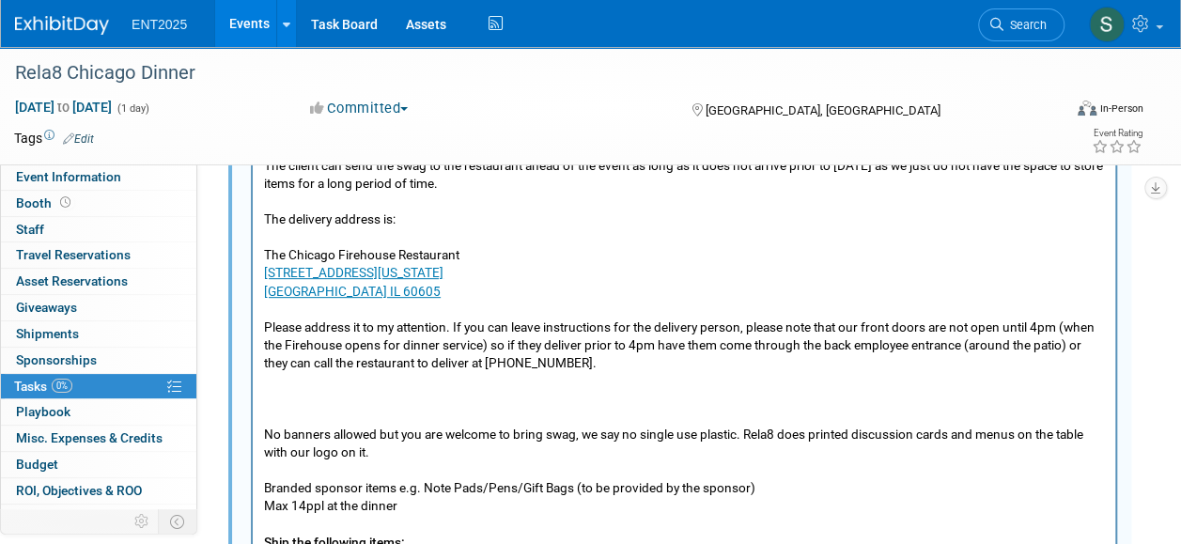
click at [279, 409] on p "Rich Text Area. Press ALT-0 for help." at bounding box center [684, 417] width 841 height 18
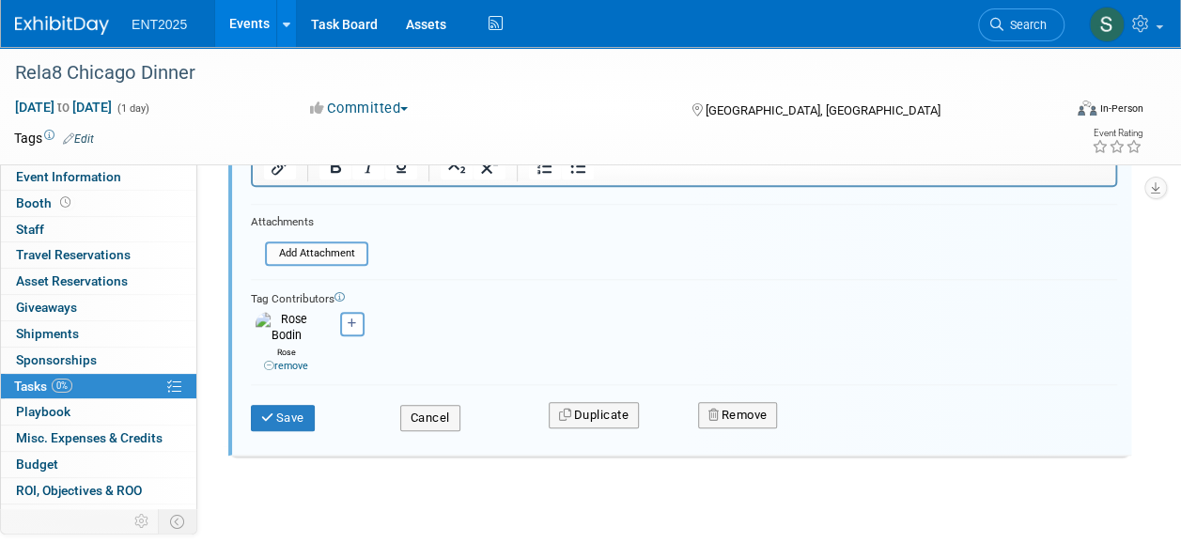
scroll to position [766, 0]
click at [284, 404] on button "Save" at bounding box center [283, 416] width 64 height 26
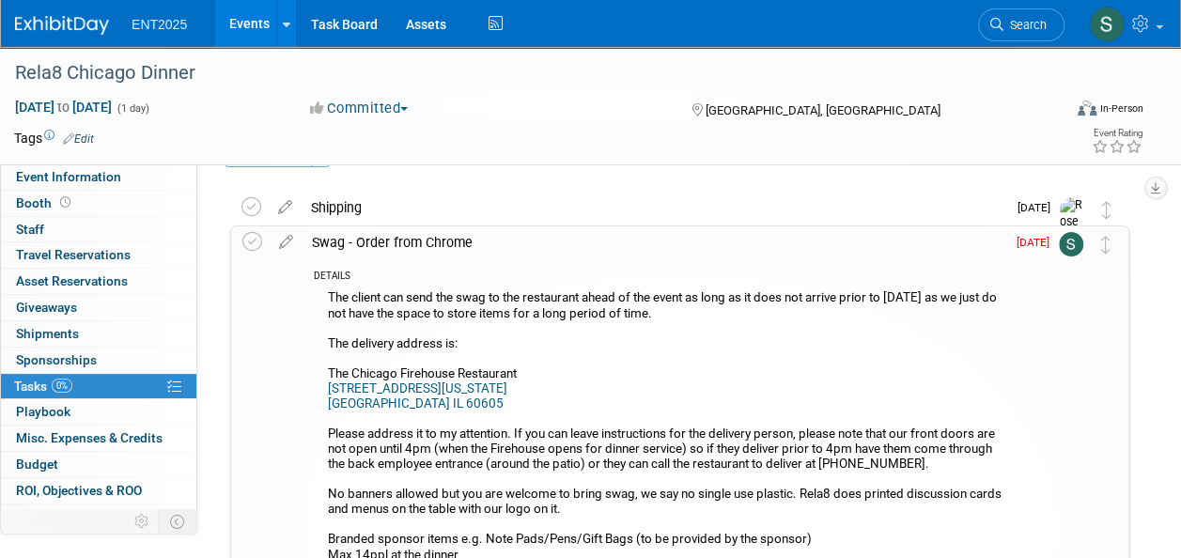
scroll to position [45, 0]
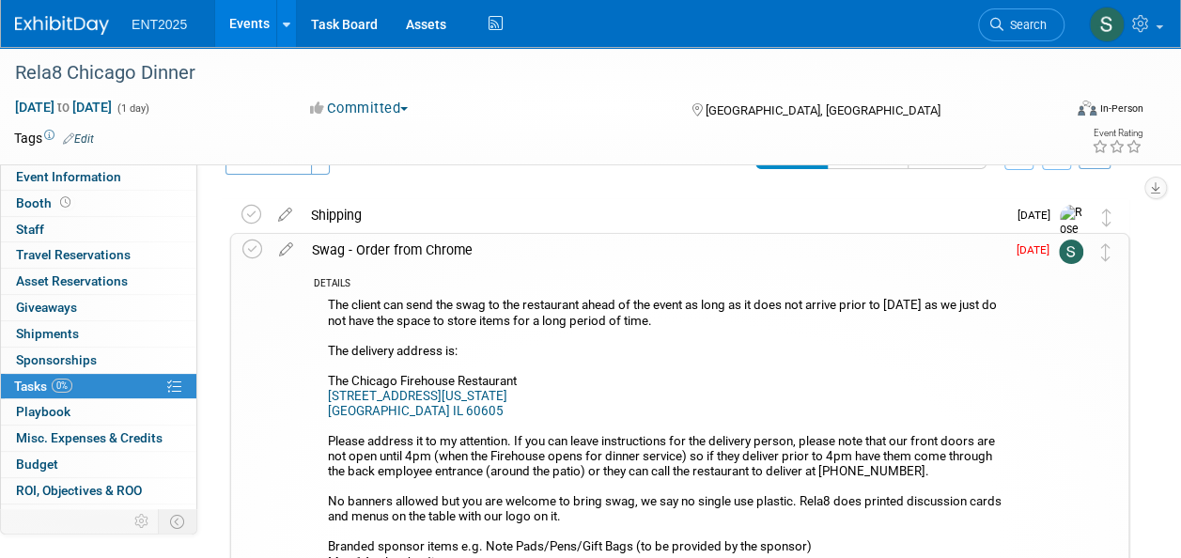
click at [409, 252] on div "Swag - Order from Chrome" at bounding box center [653, 250] width 703 height 32
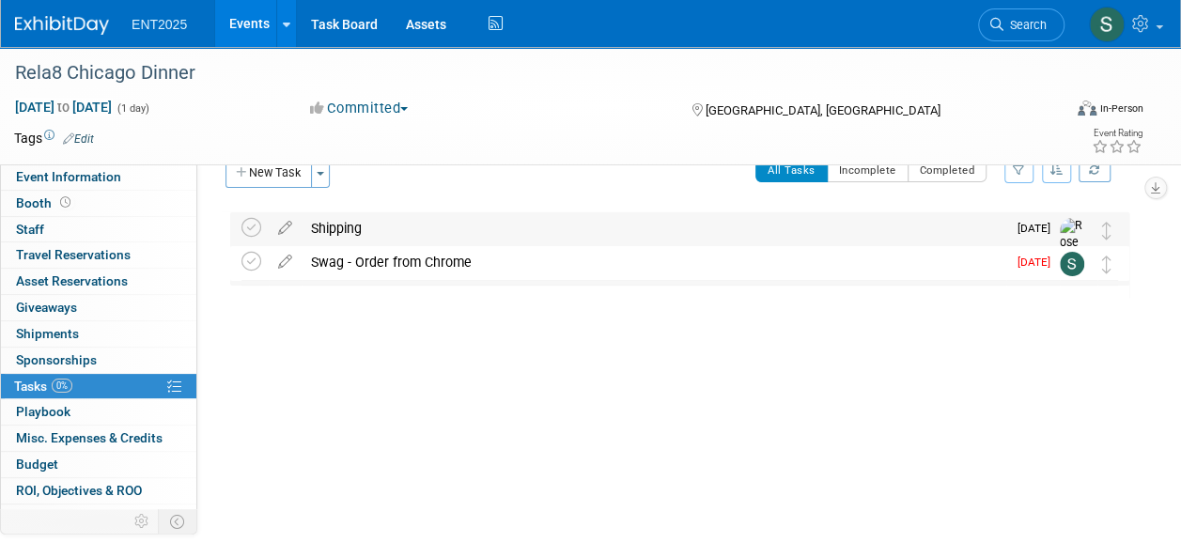
click at [335, 230] on div "Shipping" at bounding box center [653, 228] width 704 height 32
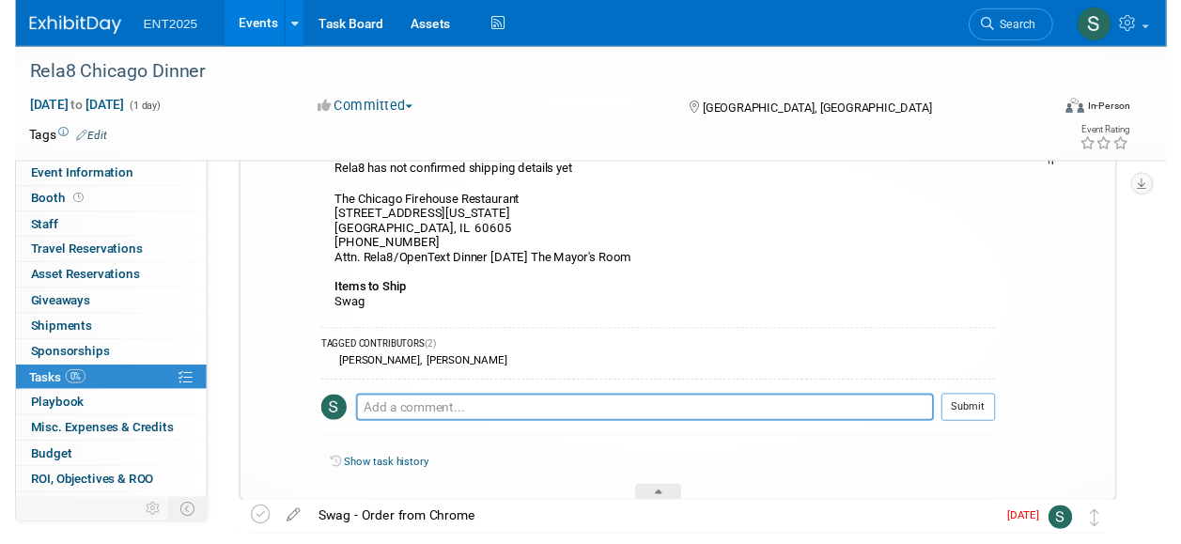
scroll to position [0, 0]
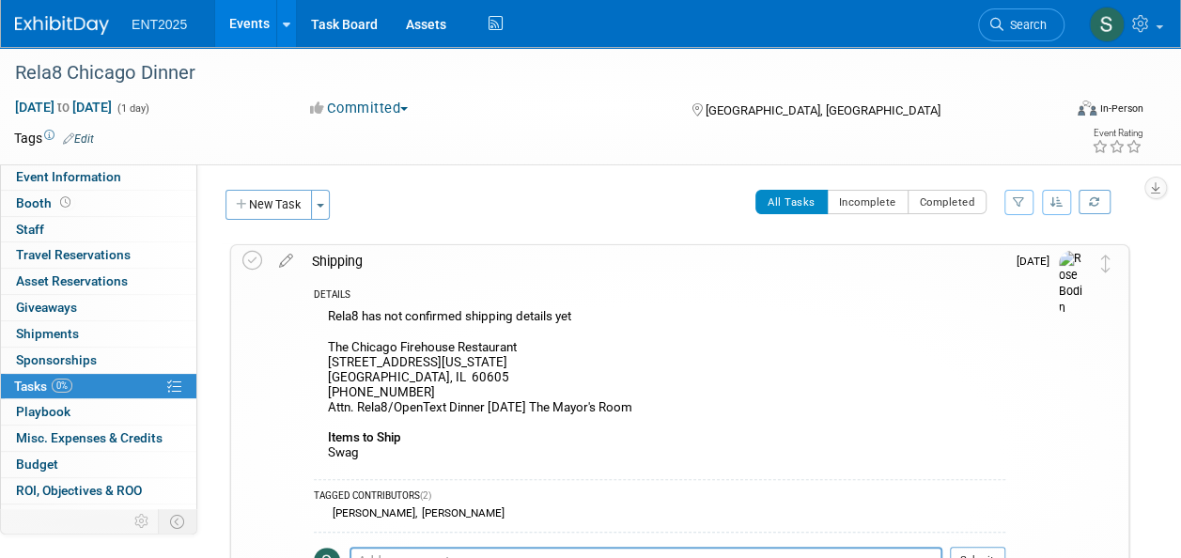
click at [360, 257] on div "Shipping" at bounding box center [653, 261] width 703 height 32
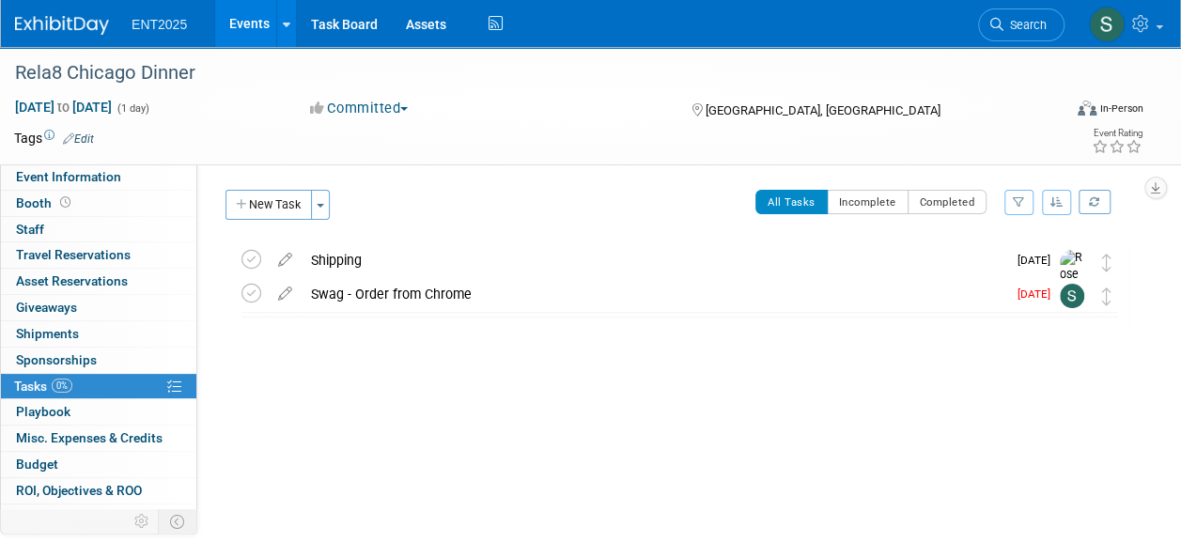
click at [331, 284] on div "Swag - Order from Chrome" at bounding box center [653, 294] width 704 height 32
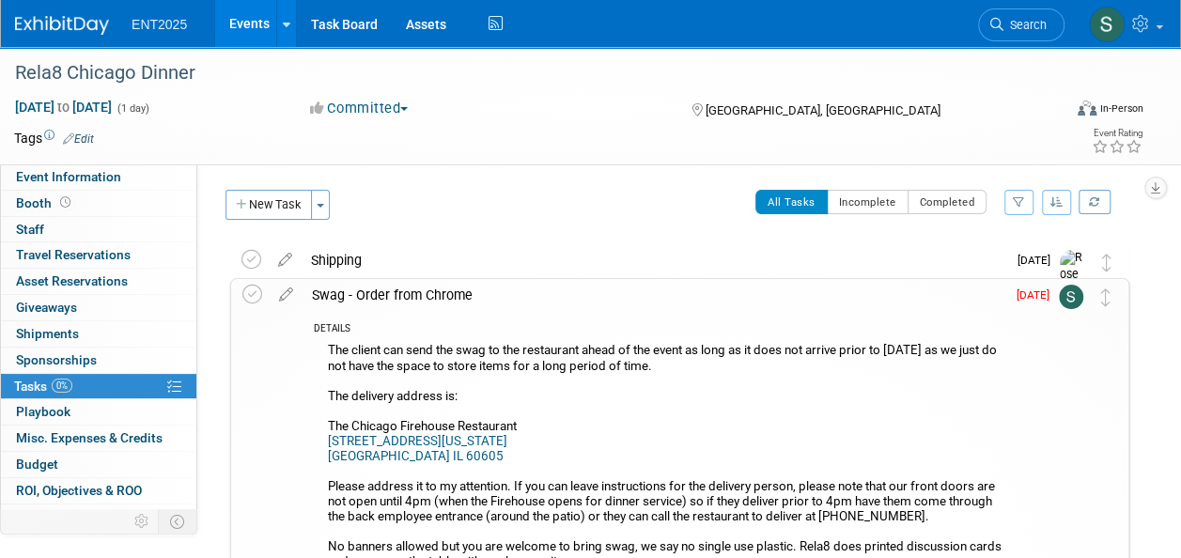
click at [286, 290] on icon at bounding box center [286, 290] width 33 height 23
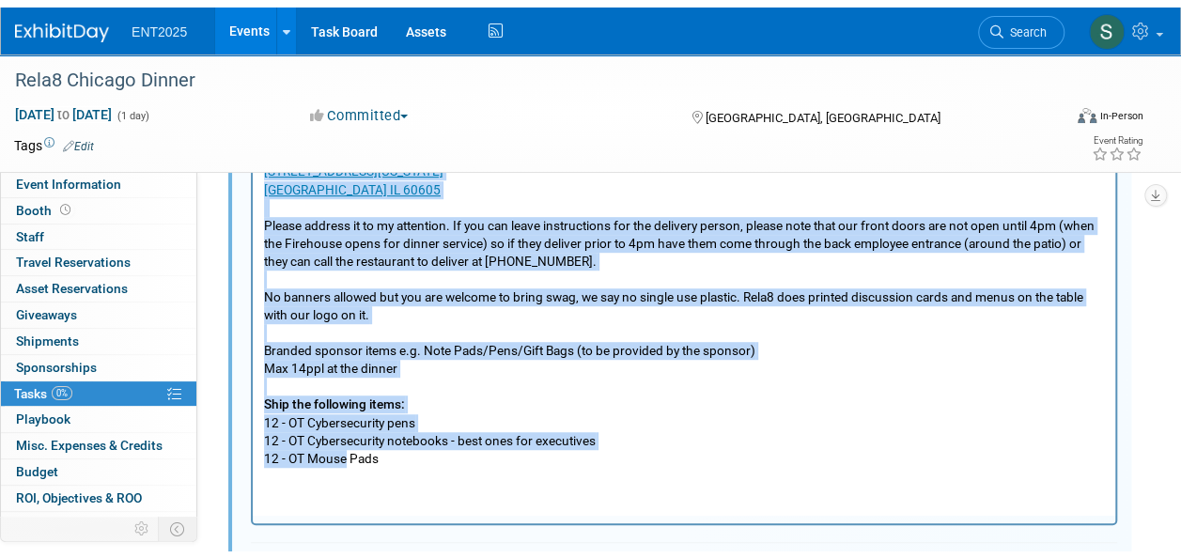
scroll to position [436, 0]
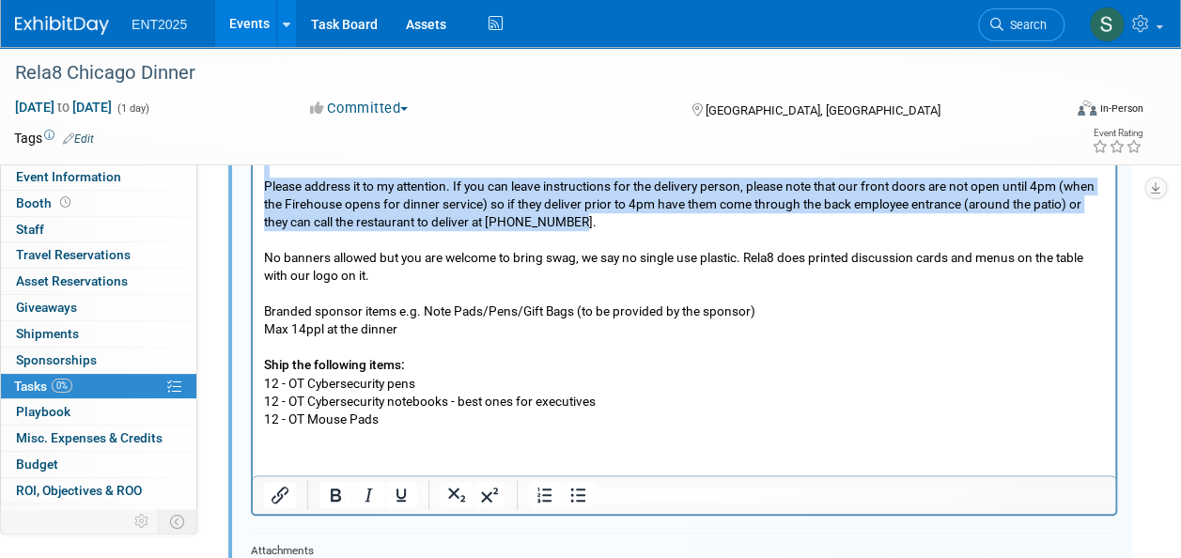
drag, startPoint x: 264, startPoint y: 23, endPoint x: 606, endPoint y: 219, distance: 394.2
click at [606, 219] on p "The client can send the swag to the restaurant ahead of the event as long as it…" at bounding box center [684, 222] width 841 height 412
copy p "The client can send the swag to the restaurant ahead of the event as long as it…"
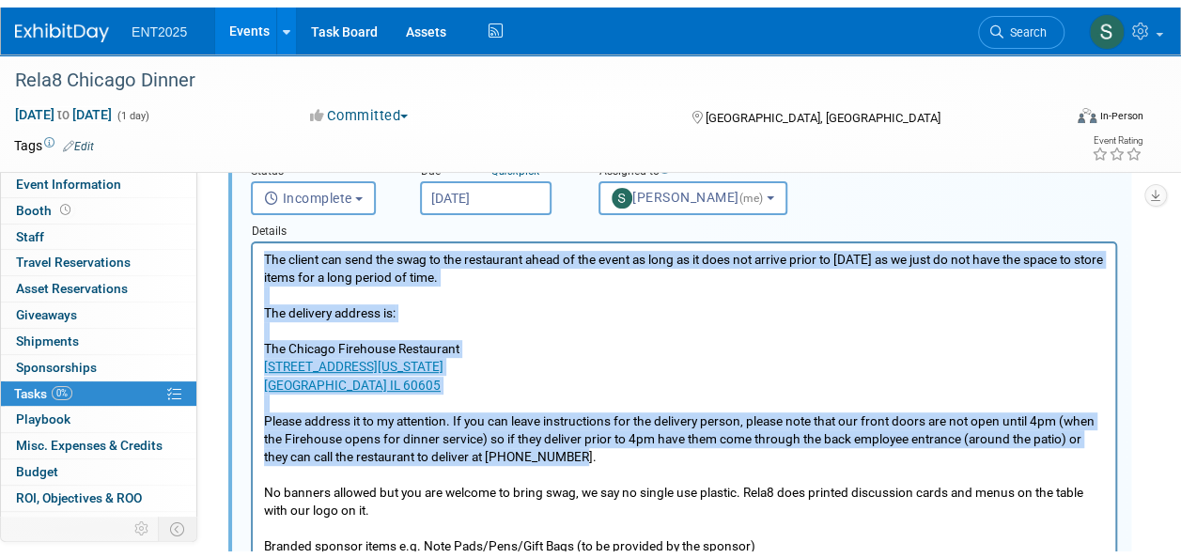
scroll to position [206, 0]
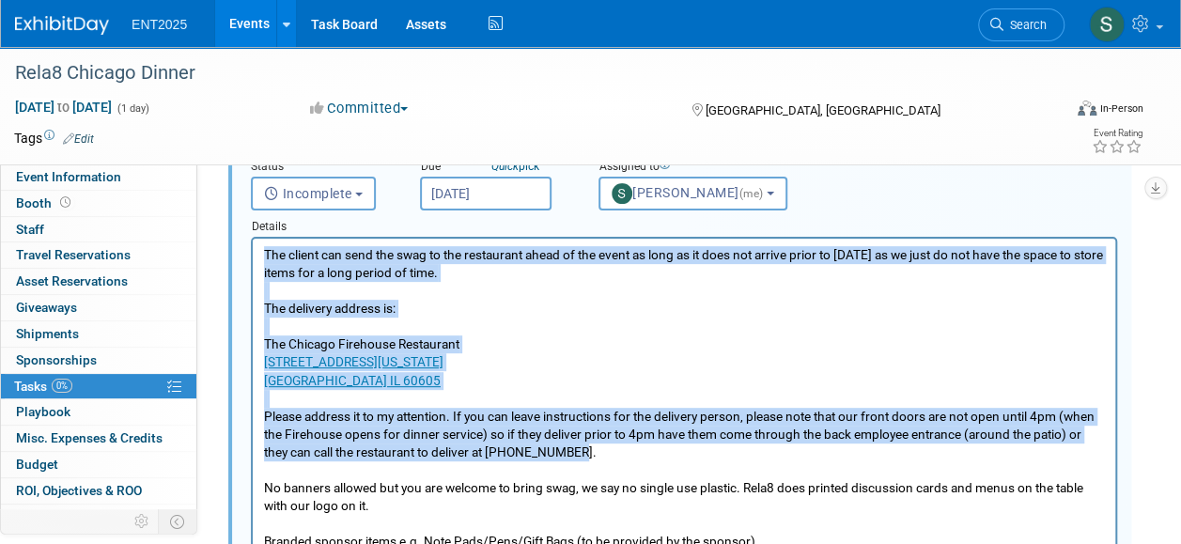
copy p "The client can send the swag to the restaurant ahead of the event as long as it…"
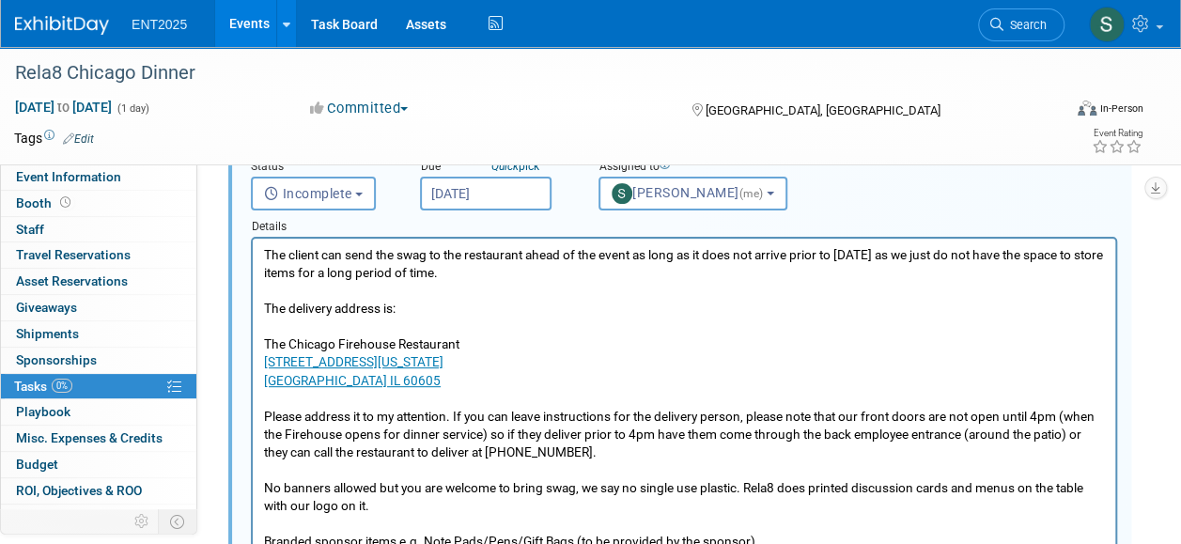
click at [616, 461] on p "The client can send the swag to the restaurant ahead of the event as long as it…" at bounding box center [684, 452] width 841 height 412
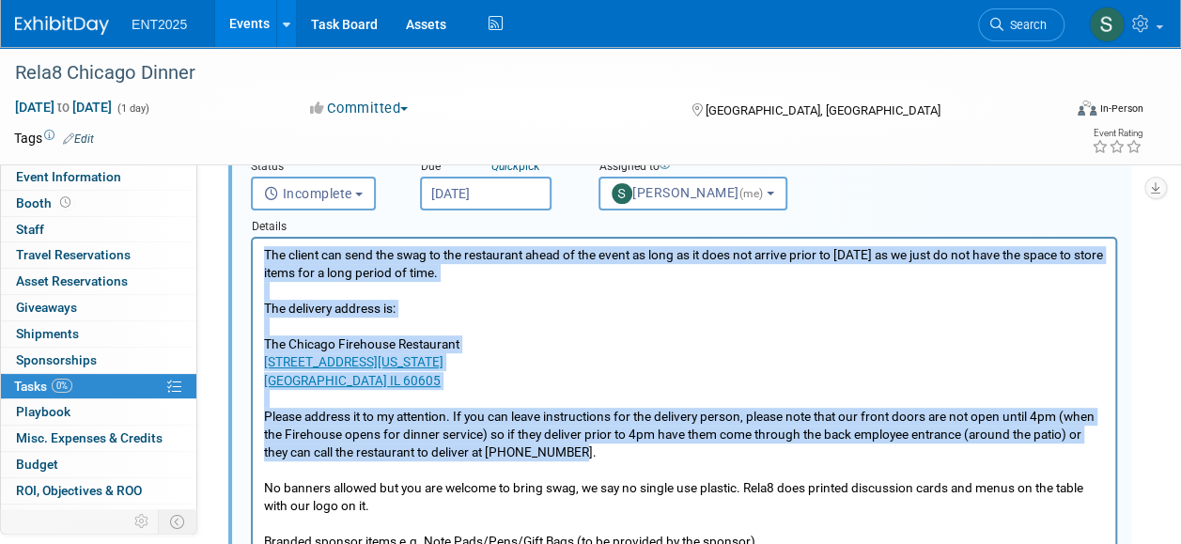
drag, startPoint x: 596, startPoint y: 454, endPoint x: 264, endPoint y: 255, distance: 387.5
click at [264, 255] on p "The client can send the swag to the restaurant ahead of the event as long as it…" at bounding box center [684, 452] width 841 height 412
copy p "The client can send the swag to the restaurant ahead of the event as long as it…"
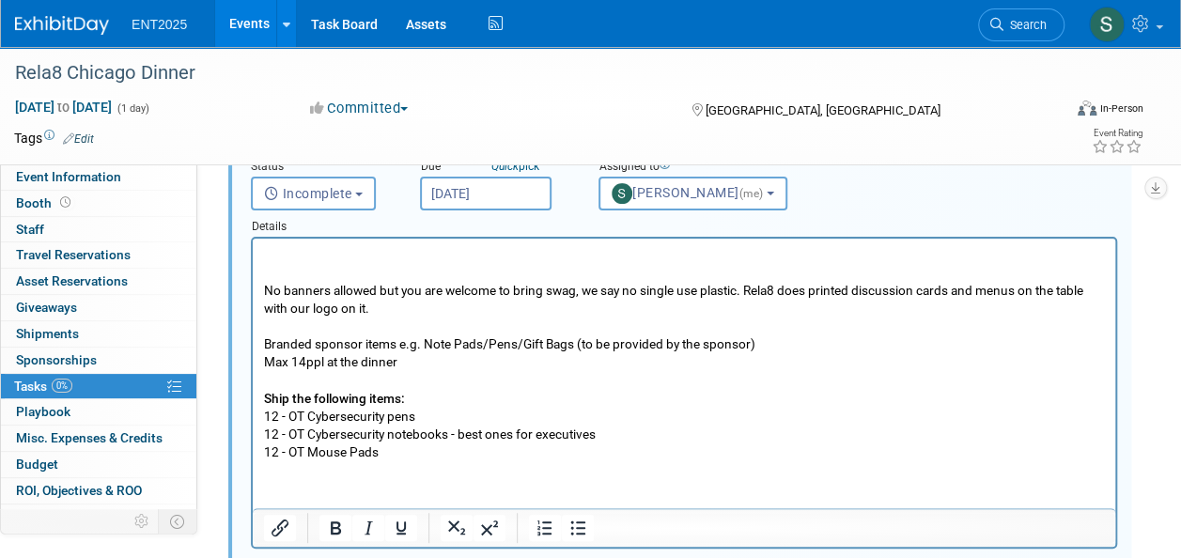
click at [263, 290] on body "No banners allowed but you are welcome to bring swag, we say no single use plas…" at bounding box center [684, 353] width 842 height 215
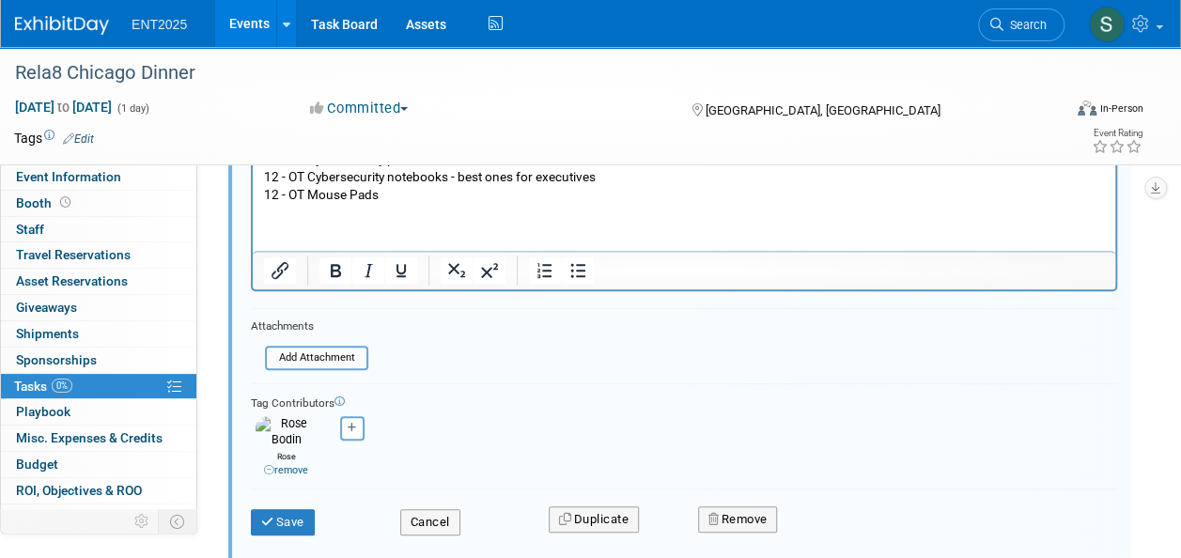
scroll to position [428, 0]
click at [292, 513] on button "Save" at bounding box center [283, 521] width 64 height 26
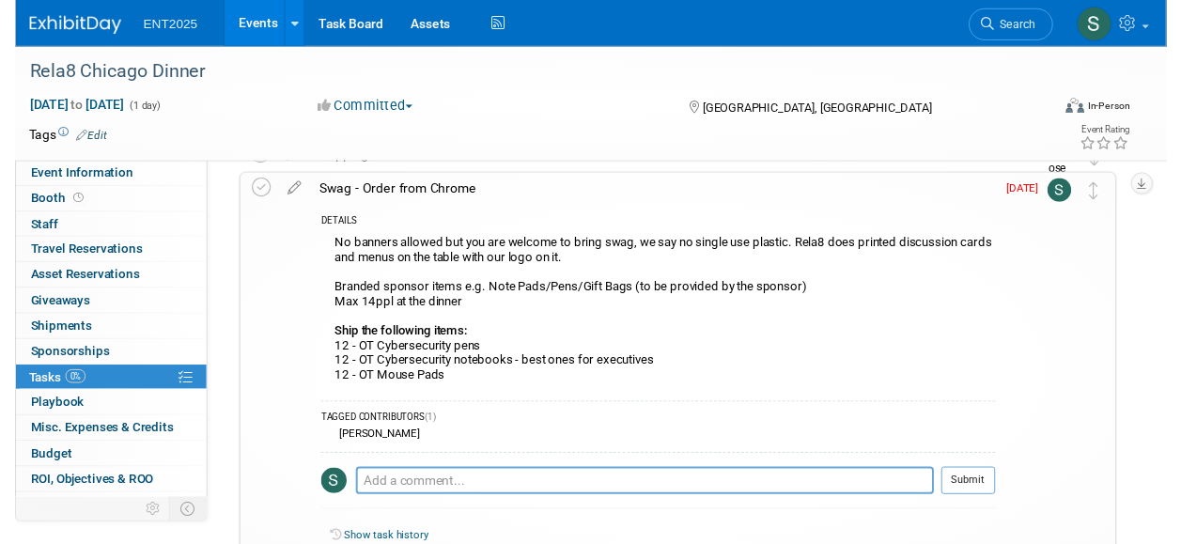
scroll to position [0, 0]
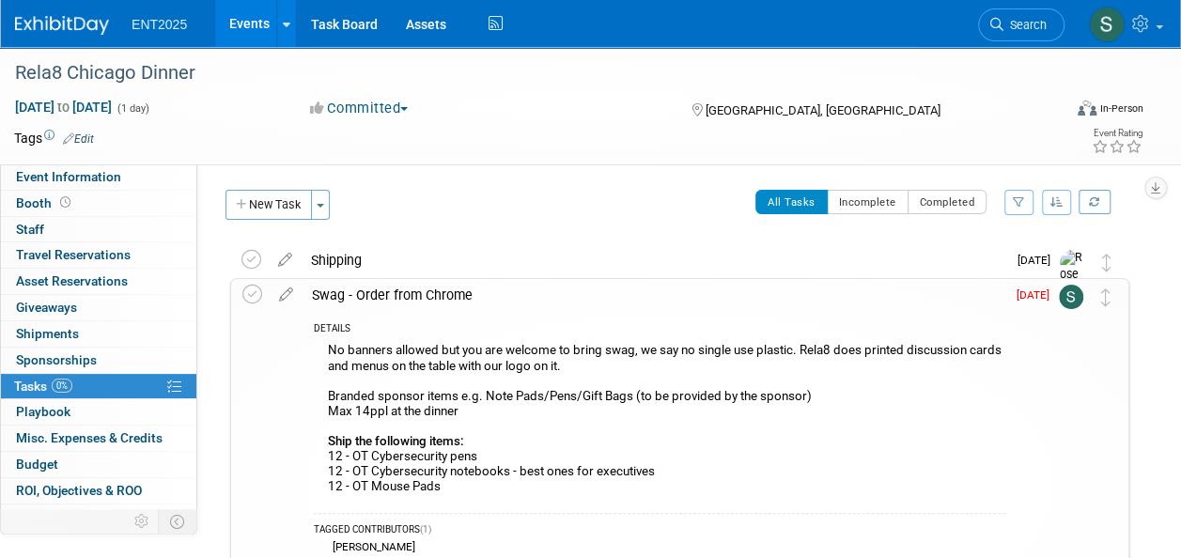
drag, startPoint x: 421, startPoint y: 294, endPoint x: 406, endPoint y: 286, distance: 16.8
click at [419, 293] on div "Swag - Order from Chrome" at bounding box center [653, 295] width 703 height 32
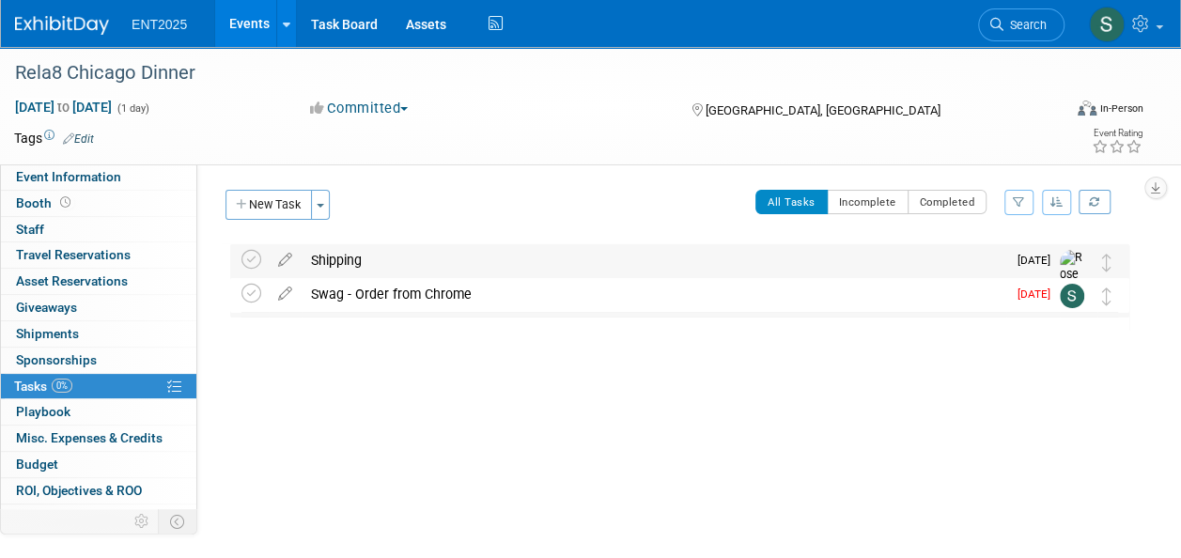
click at [337, 257] on div "Shipping" at bounding box center [653, 260] width 704 height 32
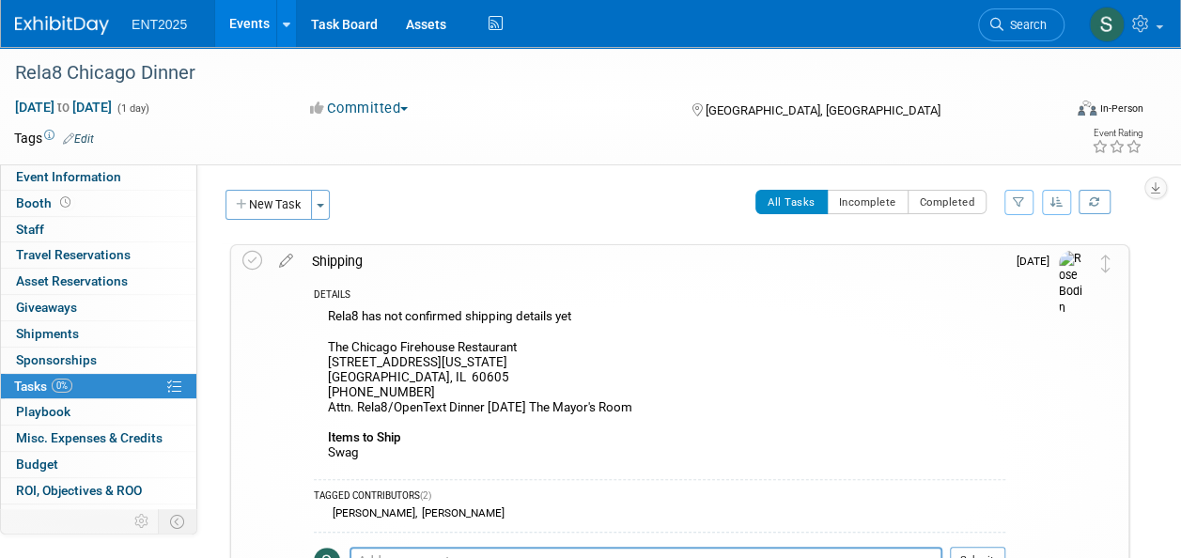
click at [287, 254] on icon at bounding box center [286, 256] width 33 height 23
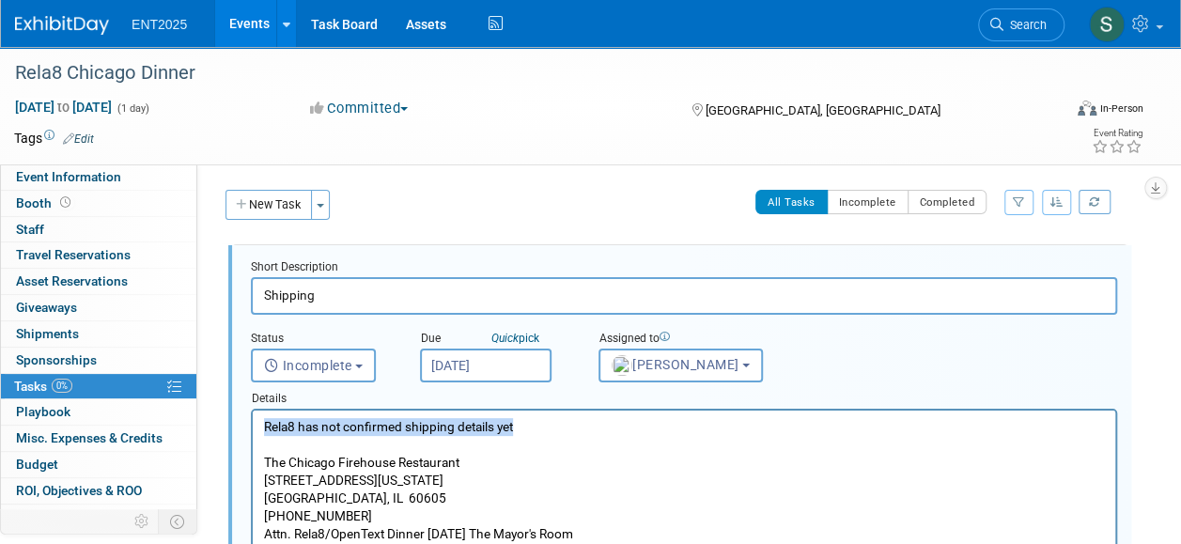
drag, startPoint x: 524, startPoint y: 425, endPoint x: 469, endPoint y: 842, distance: 420.7
click at [253, 432] on html "Rela8 has not confirmed shipping details yet The Chicago Firehouse Restaurant 1…" at bounding box center [684, 503] width 862 height 187
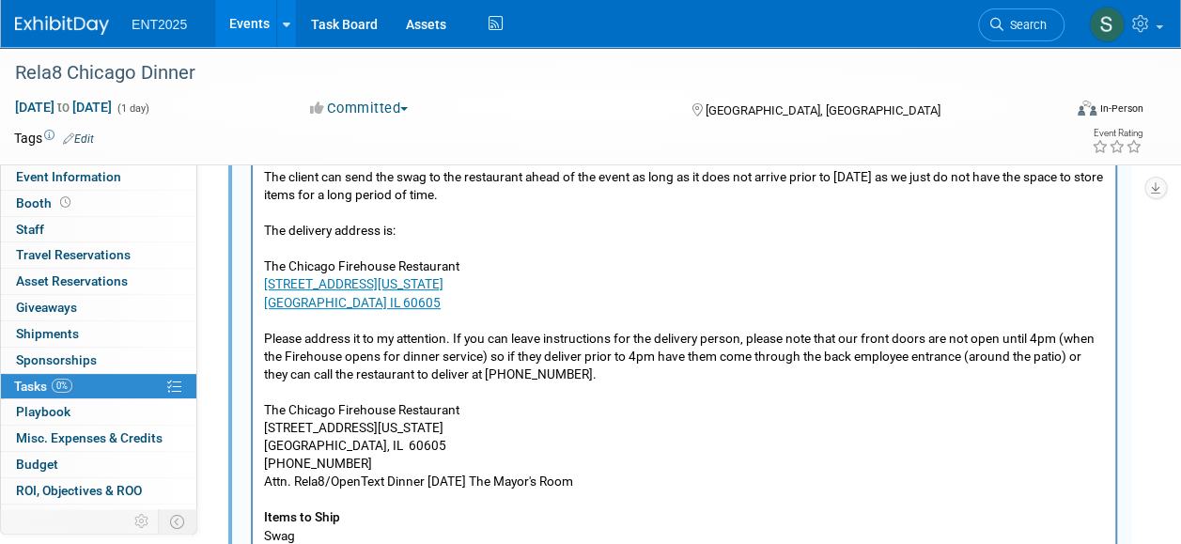
scroll to position [248, 0]
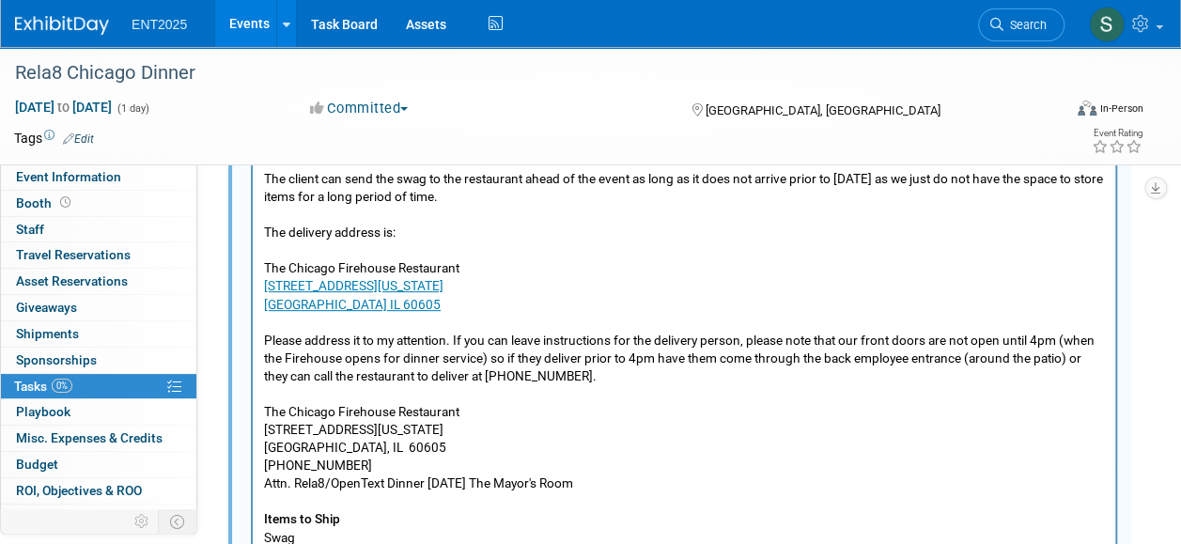
drag, startPoint x: 668, startPoint y: 478, endPoint x: 606, endPoint y: 480, distance: 62.0
click at [606, 480] on p "The client can send the swag to the restaurant ahead of the event as long as it…" at bounding box center [684, 358] width 841 height 377
click at [768, 449] on p "The client can send the swag to the restaurant ahead of the event as long as it…" at bounding box center [684, 358] width 841 height 377
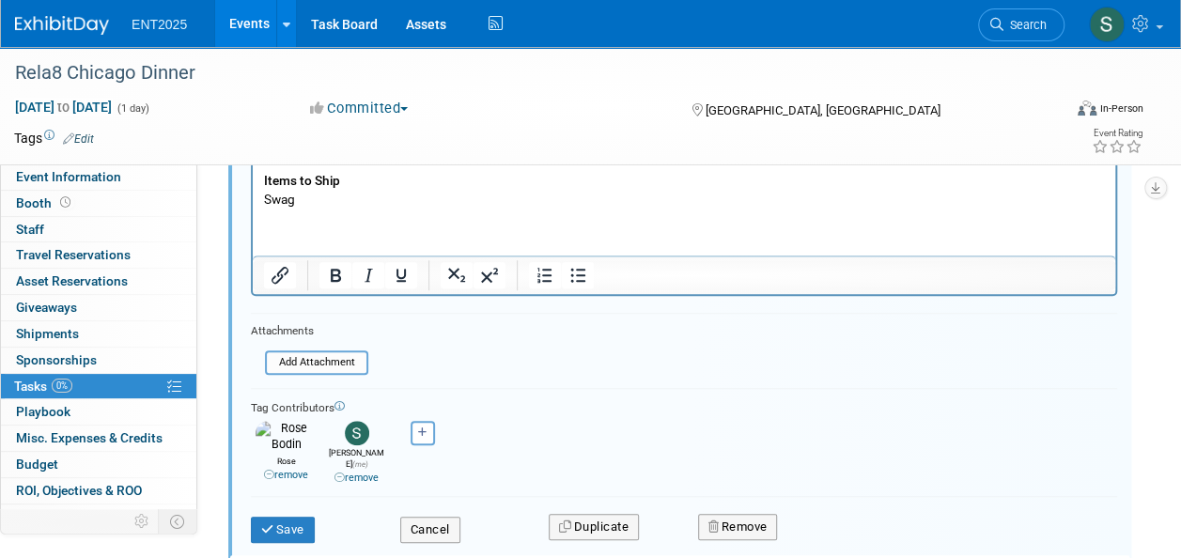
scroll to position [597, 0]
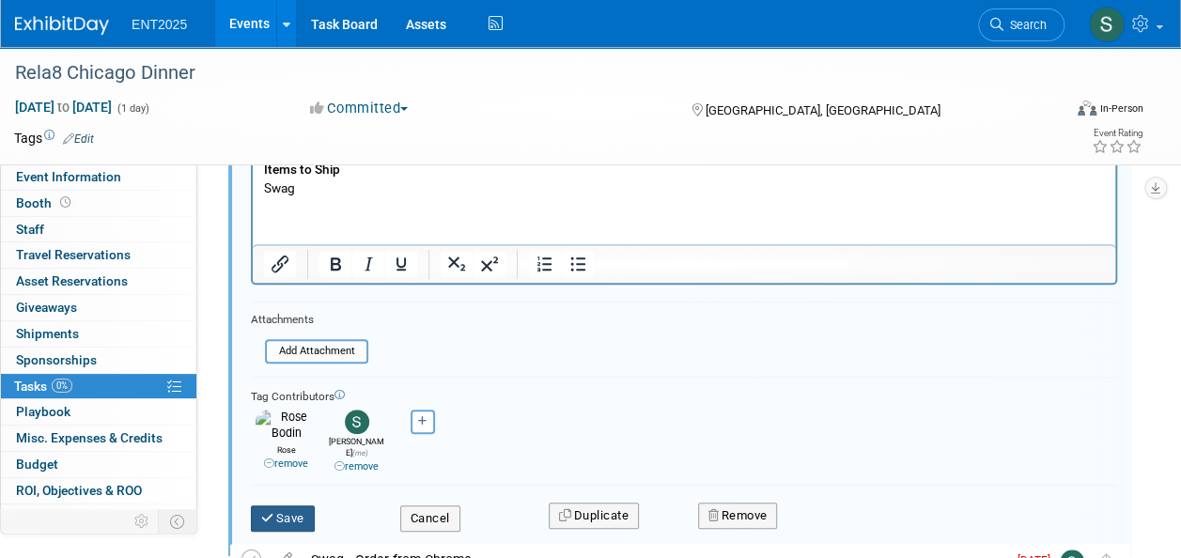
click at [259, 505] on button "Save" at bounding box center [283, 518] width 64 height 26
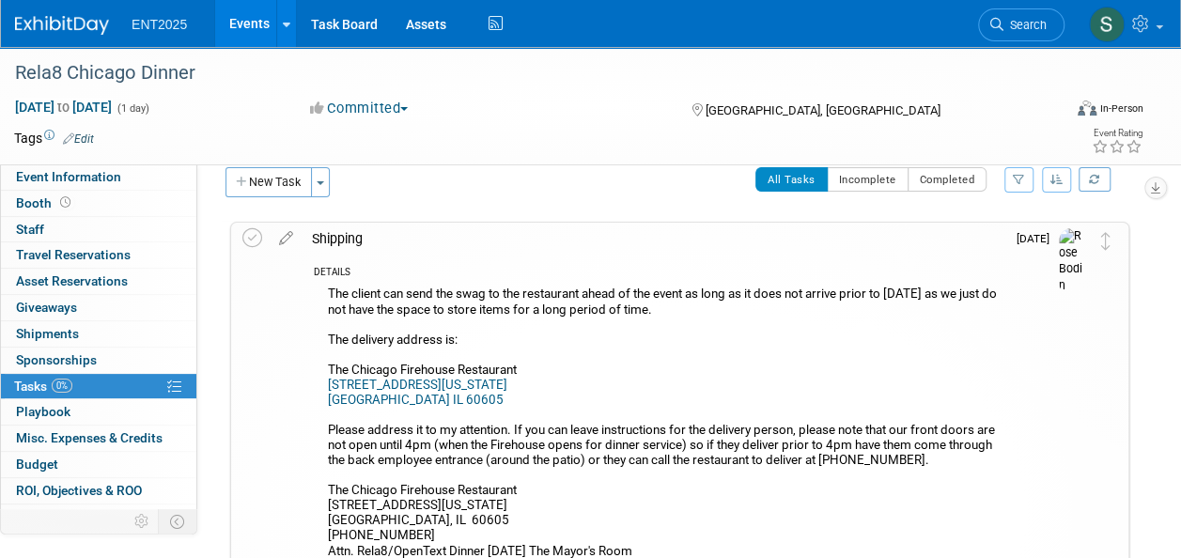
scroll to position [0, 0]
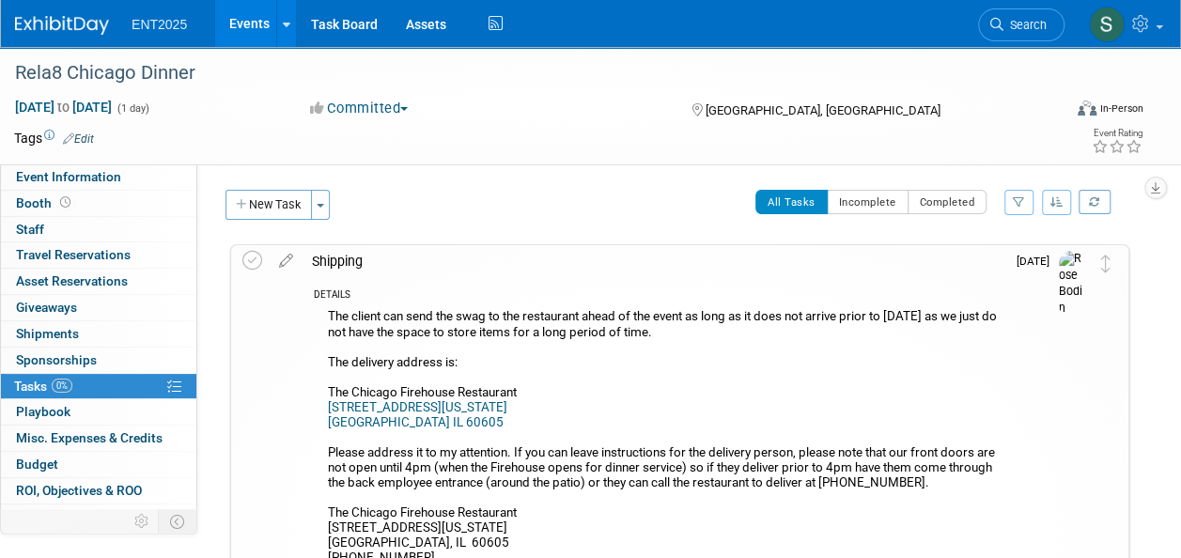
click at [344, 257] on div "Shipping" at bounding box center [653, 261] width 703 height 32
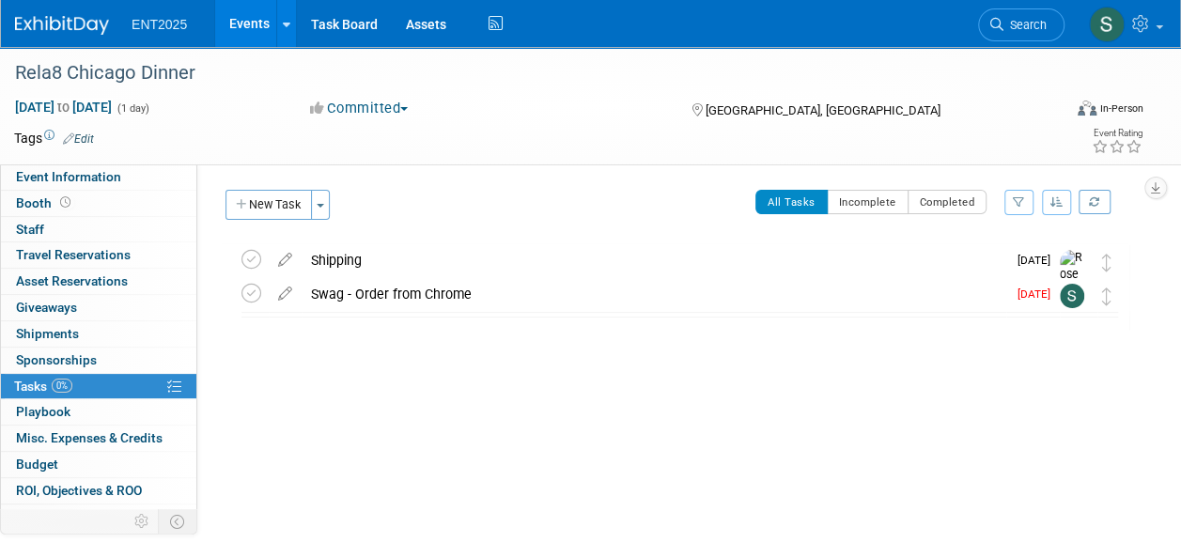
click at [240, 23] on link "Events" at bounding box center [249, 23] width 69 height 47
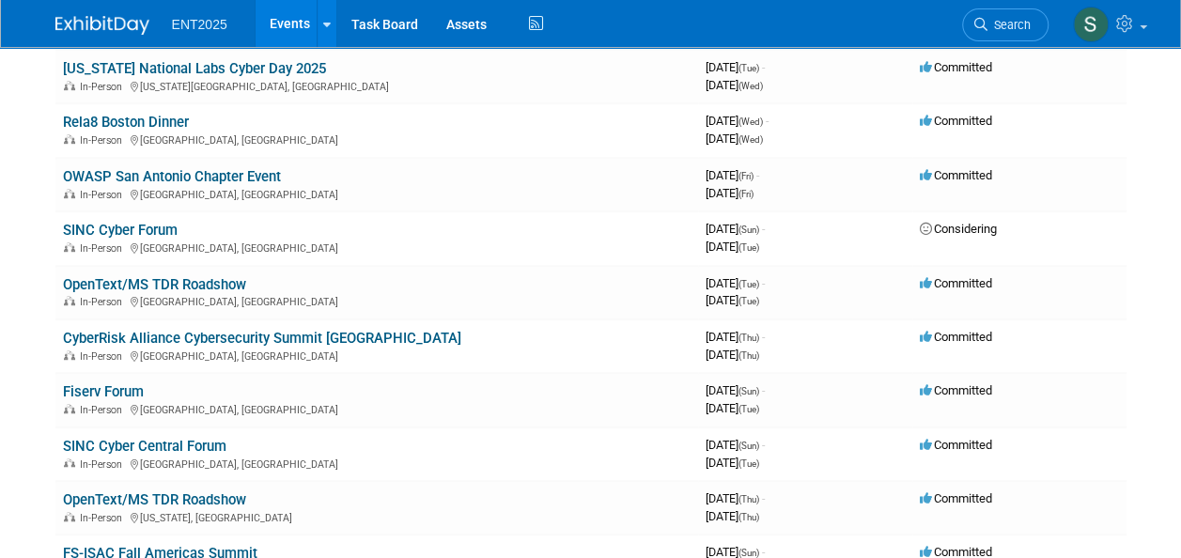
scroll to position [426, 0]
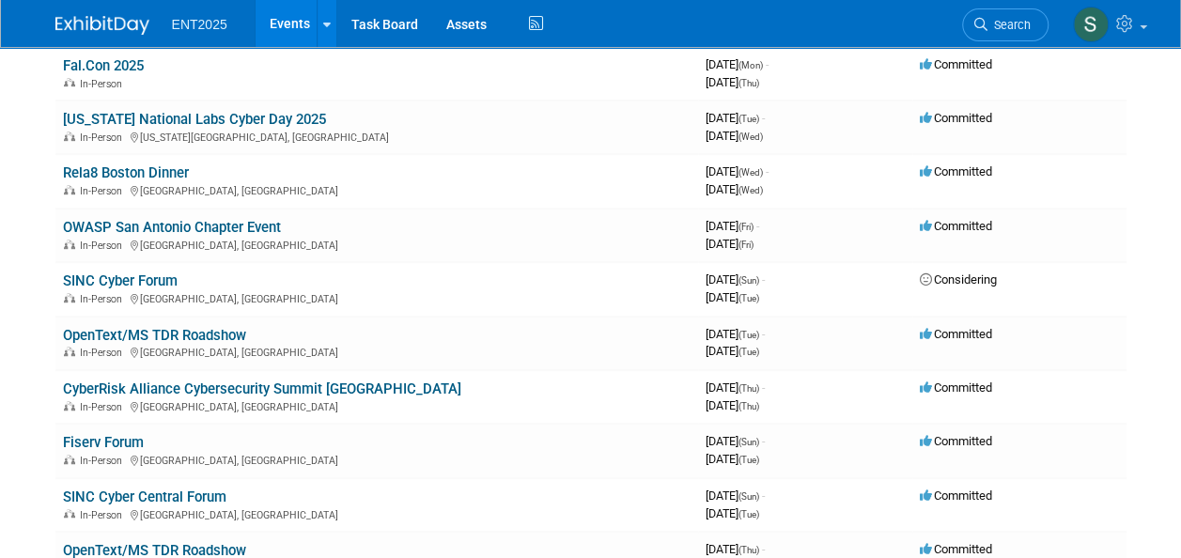
click at [158, 173] on link "Rela8 Boston Dinner" at bounding box center [126, 172] width 126 height 17
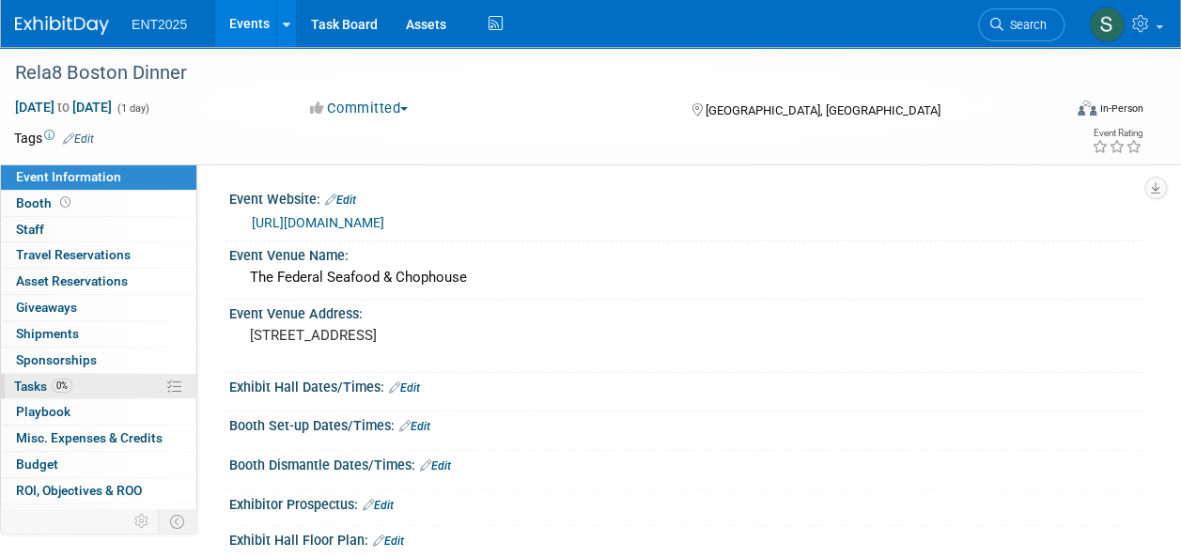
click at [43, 387] on span "Tasks 0%" at bounding box center [43, 385] width 58 height 15
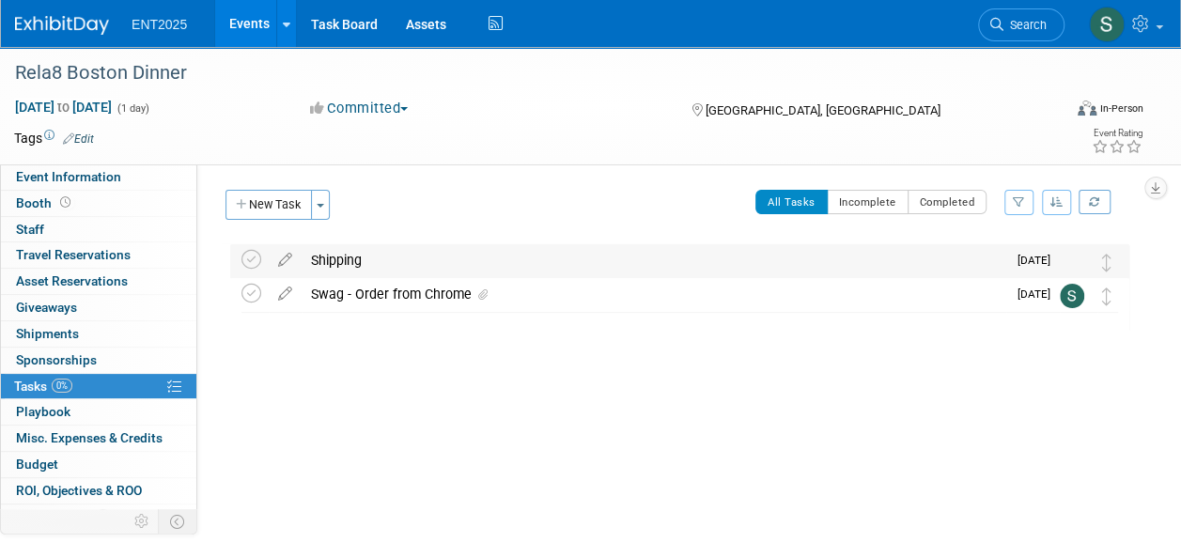
click at [352, 255] on div "Shipping" at bounding box center [653, 260] width 704 height 32
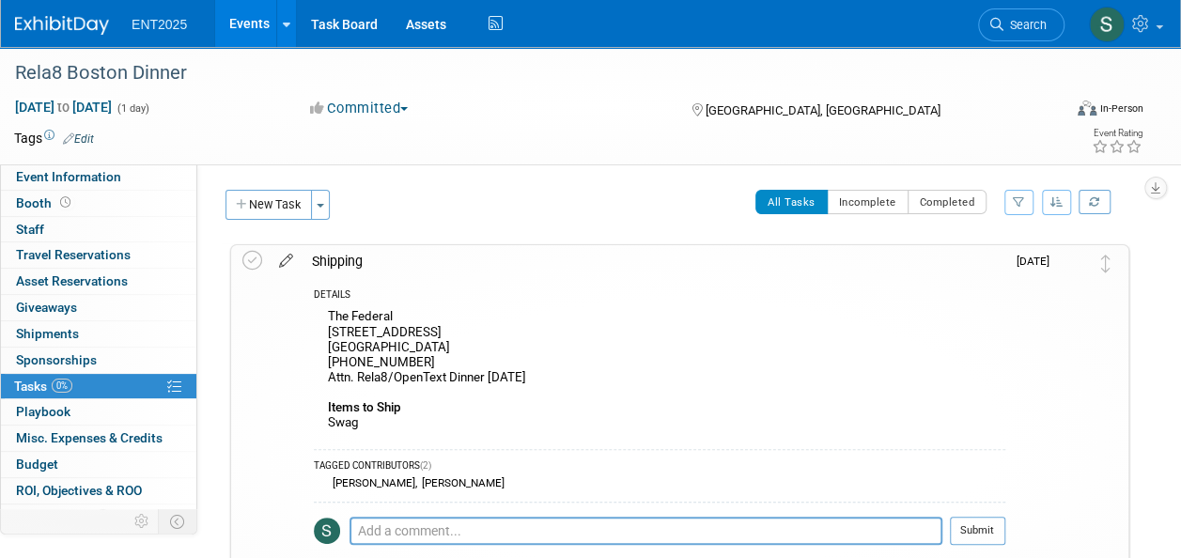
click at [287, 258] on icon at bounding box center [286, 256] width 33 height 23
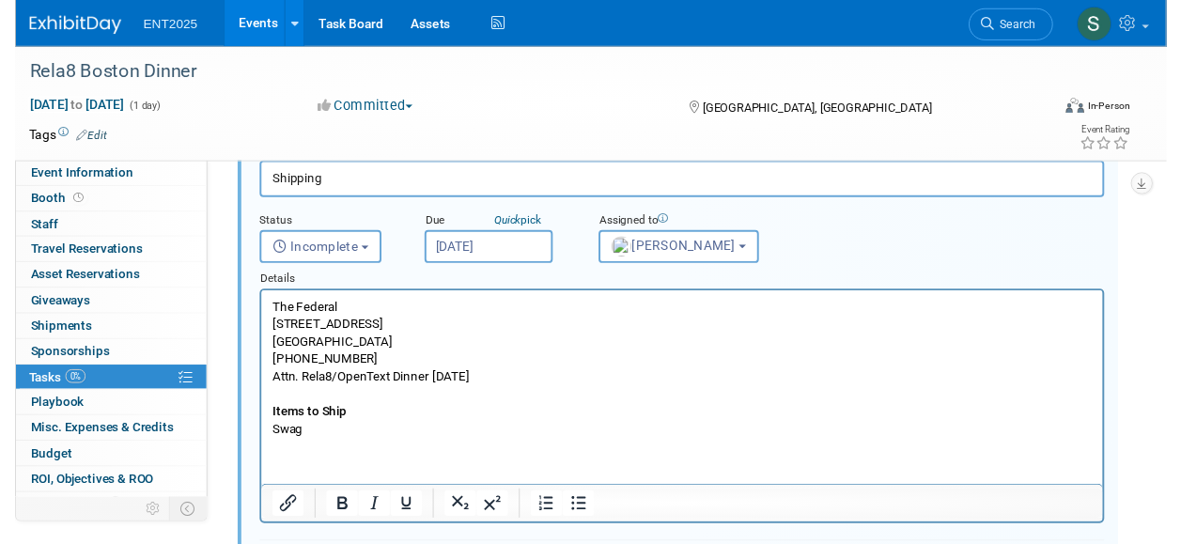
scroll to position [114, 0]
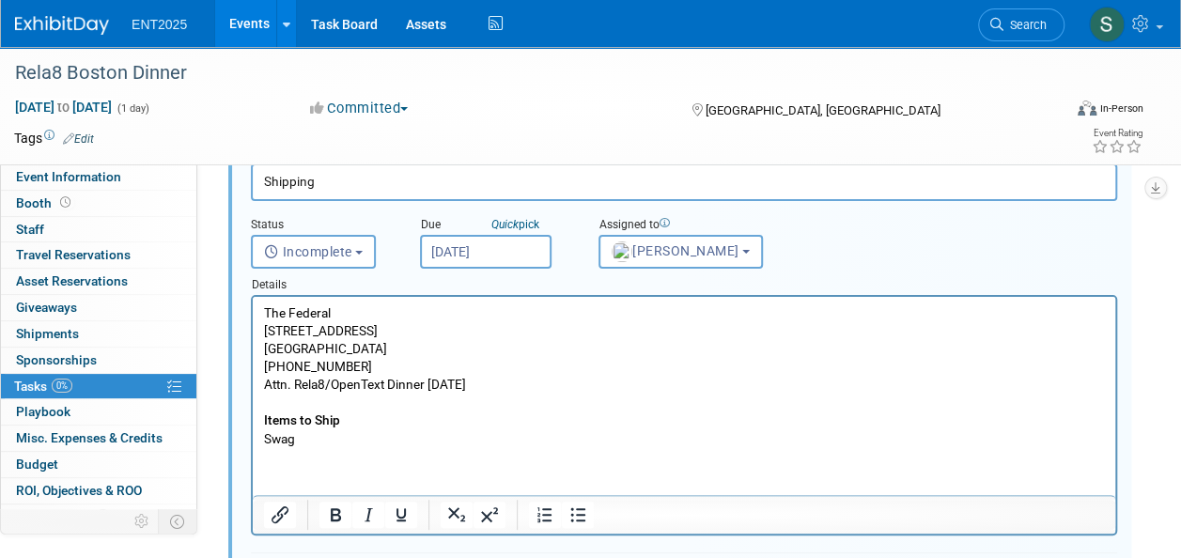
click at [261, 309] on html "The Federal 74 Tower Rd Waltham, MA 02451 781-373-1245 Attn. Rela8/OpenText Din…" at bounding box center [684, 372] width 862 height 151
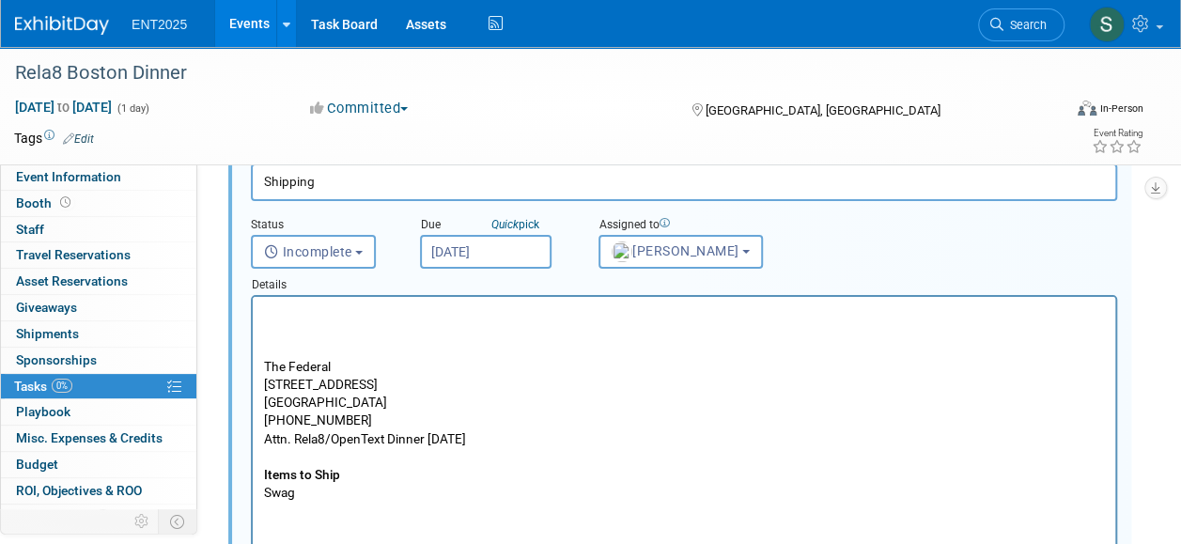
click at [268, 300] on html "The Federal 74 Tower Rd Waltham, MA 02451 781-373-1245 Attn. Rela8/OpenText Din…" at bounding box center [684, 399] width 862 height 205
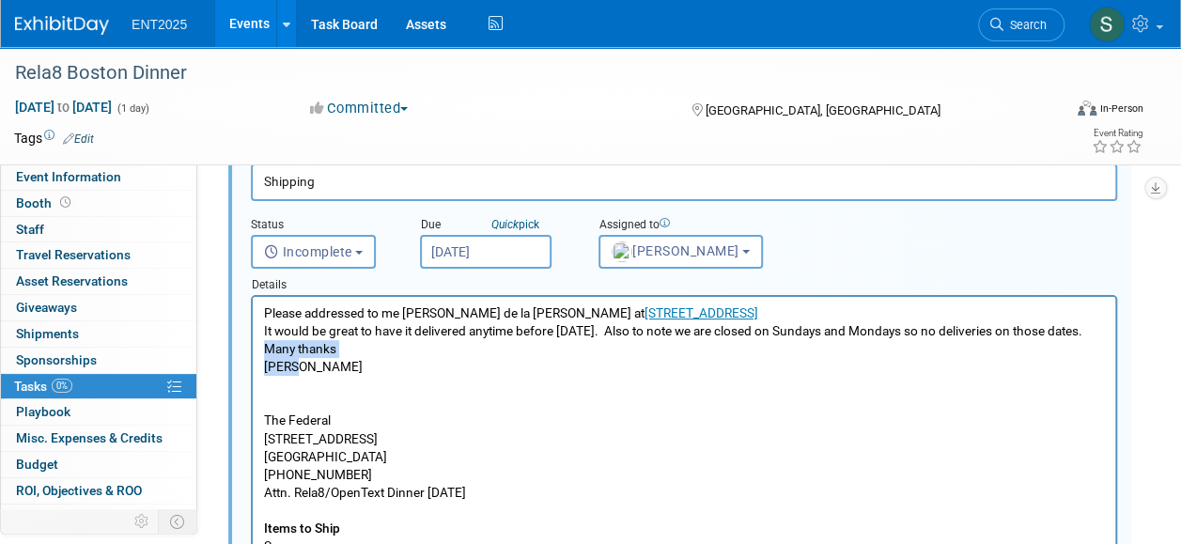
drag, startPoint x: 368, startPoint y: 391, endPoint x: 249, endPoint y: 372, distance: 120.7
click at [253, 372] on html "Please addressed to me Erika de la Torre at 74 Tower Rd, Waltham MA 02451 It wo…" at bounding box center [684, 426] width 862 height 258
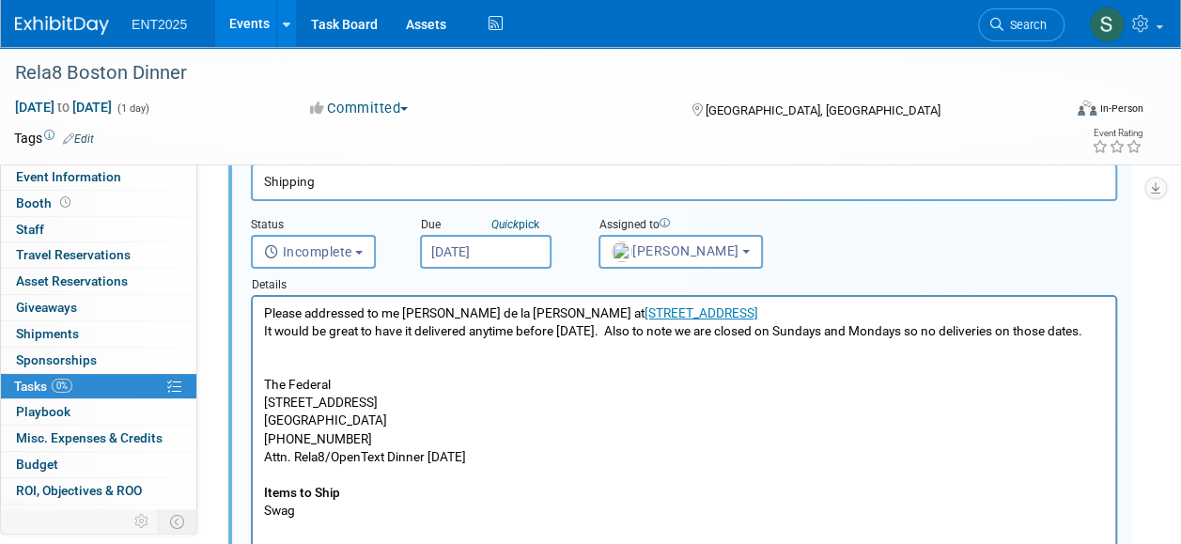
click at [369, 313] on p "Please addressed to me Erika de la Torre at 74 Tower Rd, Waltham MA 02451" at bounding box center [684, 313] width 841 height 18
click at [312, 376] on p "Rich Text Area. Press ALT-0 for help." at bounding box center [684, 367] width 841 height 18
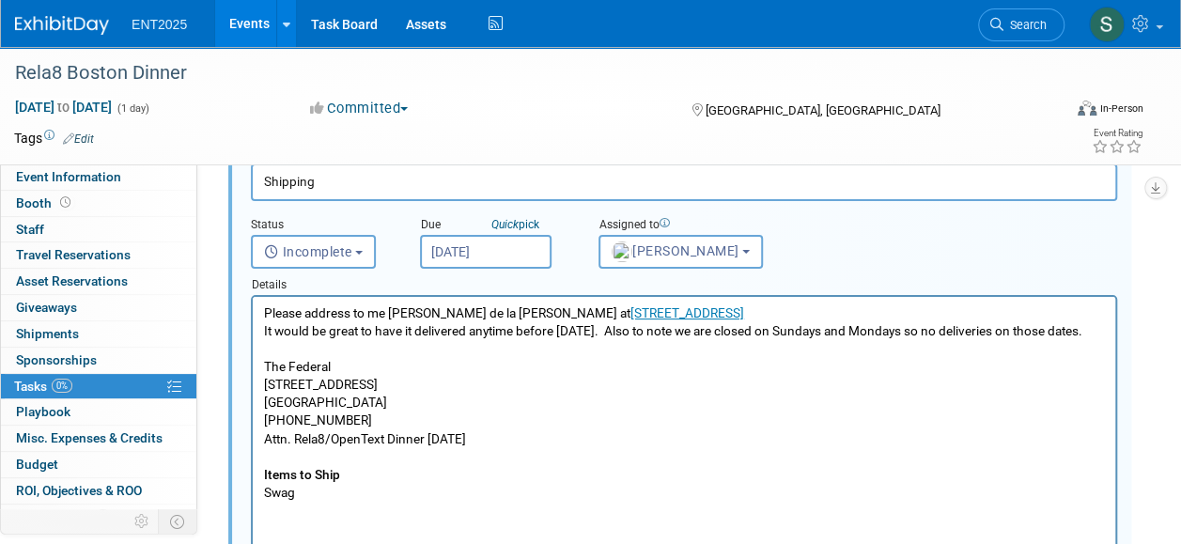
click at [634, 335] on p "It would be great to have it delivered anytime before Friday 9/12. Also to note…" at bounding box center [684, 331] width 841 height 18
drag, startPoint x: 270, startPoint y: 456, endPoint x: 498, endPoint y: 446, distance: 227.5
click at [495, 446] on p "The Federal 74 Tower Rd Waltham, MA 02451 781-373-1245 Attn. Rela8/OpenText Din…" at bounding box center [684, 430] width 841 height 144
drag, startPoint x: 511, startPoint y: 449, endPoint x: 440, endPoint y: 468, distance: 73.8
click at [512, 449] on p "The Federal 74 Tower Rd Waltham, MA 02451 781-373-1245 Attn. Rela8/OpenText Din…" at bounding box center [684, 430] width 841 height 144
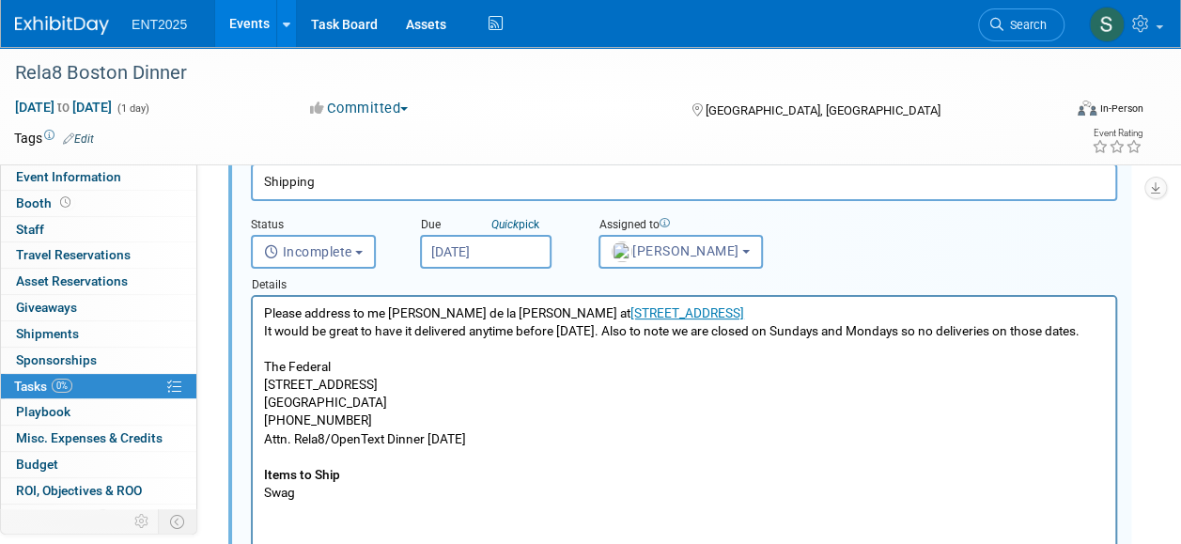
drag, startPoint x: 301, startPoint y: 459, endPoint x: 510, endPoint y: 457, distance: 208.5
click at [510, 457] on p "The Federal 74 Tower Rd Waltham, MA 02451 781-373-1245 Attn. Rela8/OpenText Din…" at bounding box center [684, 430] width 841 height 144
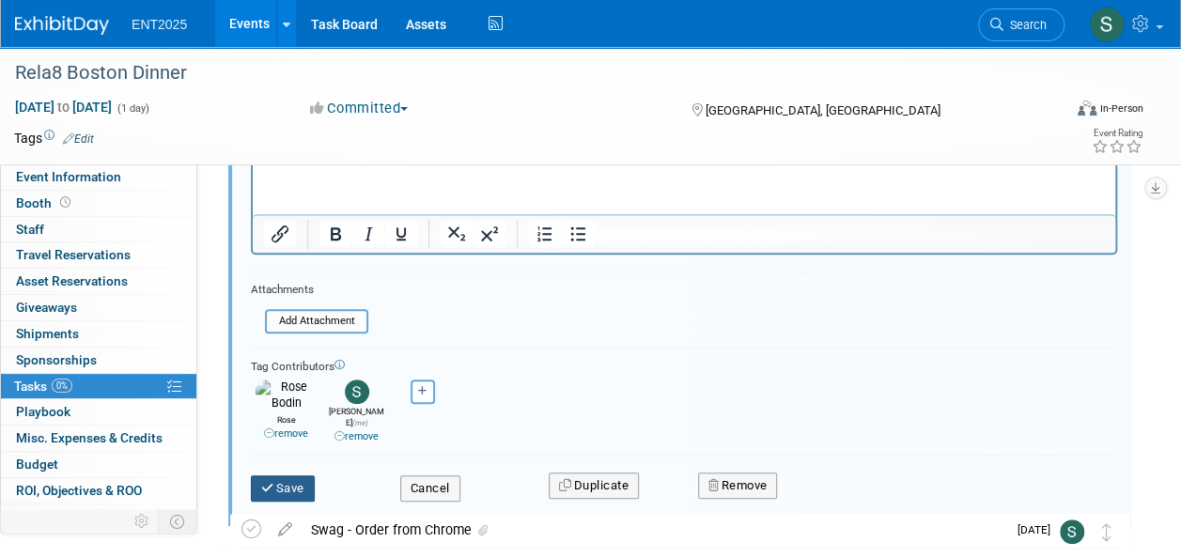
scroll to position [464, 0]
click at [274, 484] on icon "submit" at bounding box center [268, 490] width 15 height 12
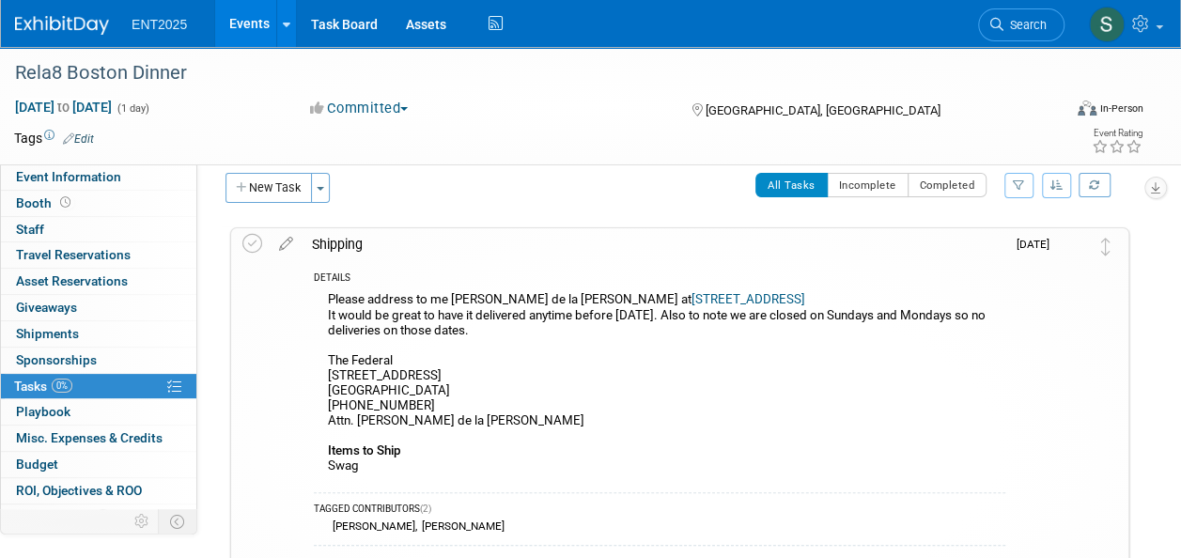
scroll to position [0, 0]
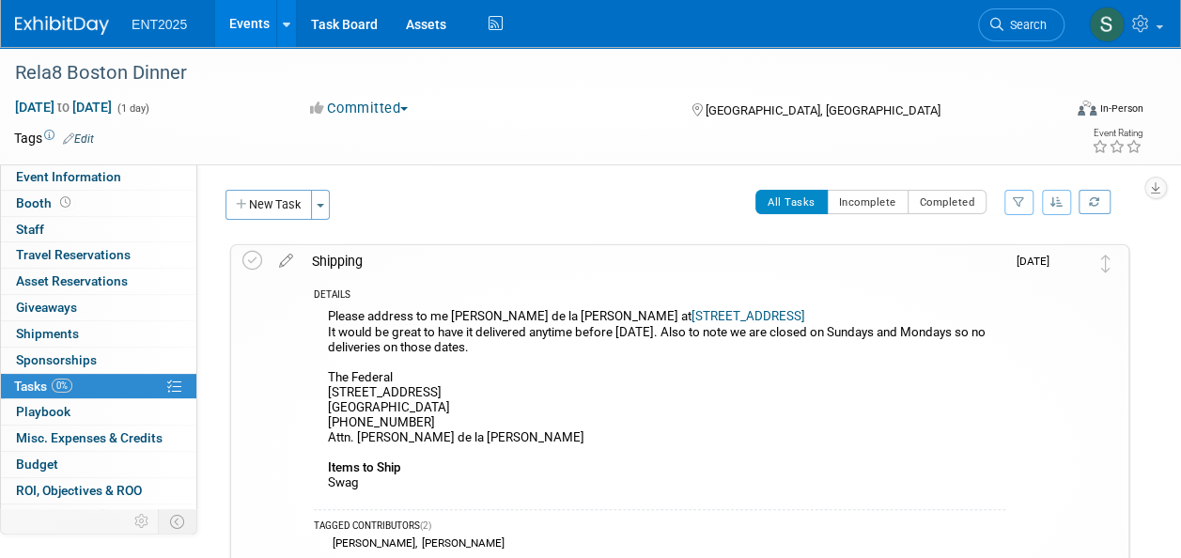
click at [342, 255] on div "Shipping" at bounding box center [653, 261] width 703 height 32
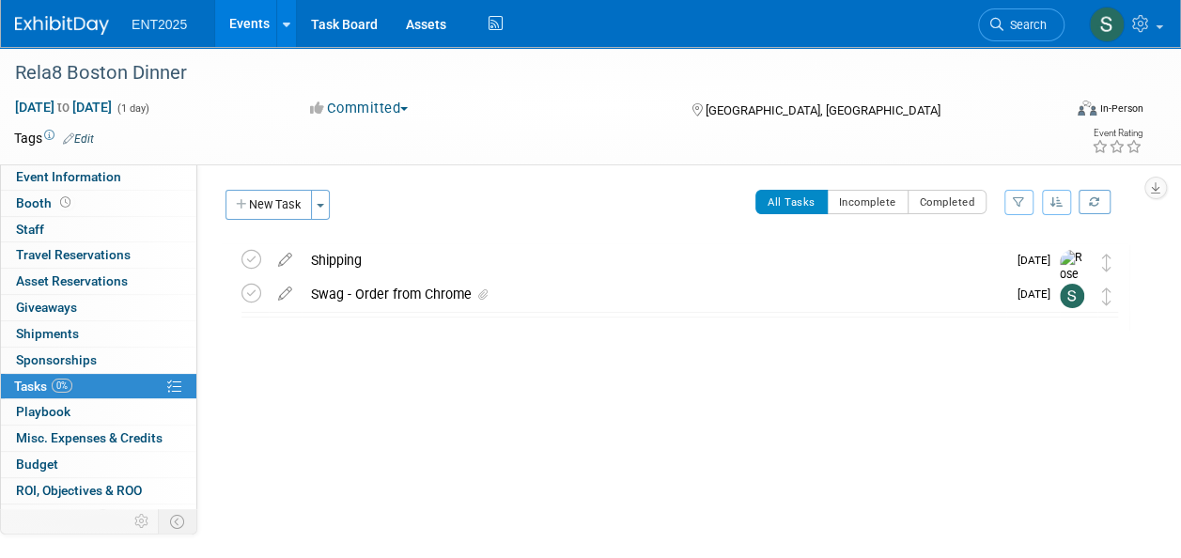
click at [247, 25] on link "Events" at bounding box center [249, 23] width 69 height 47
